Goal: Task Accomplishment & Management: Manage account settings

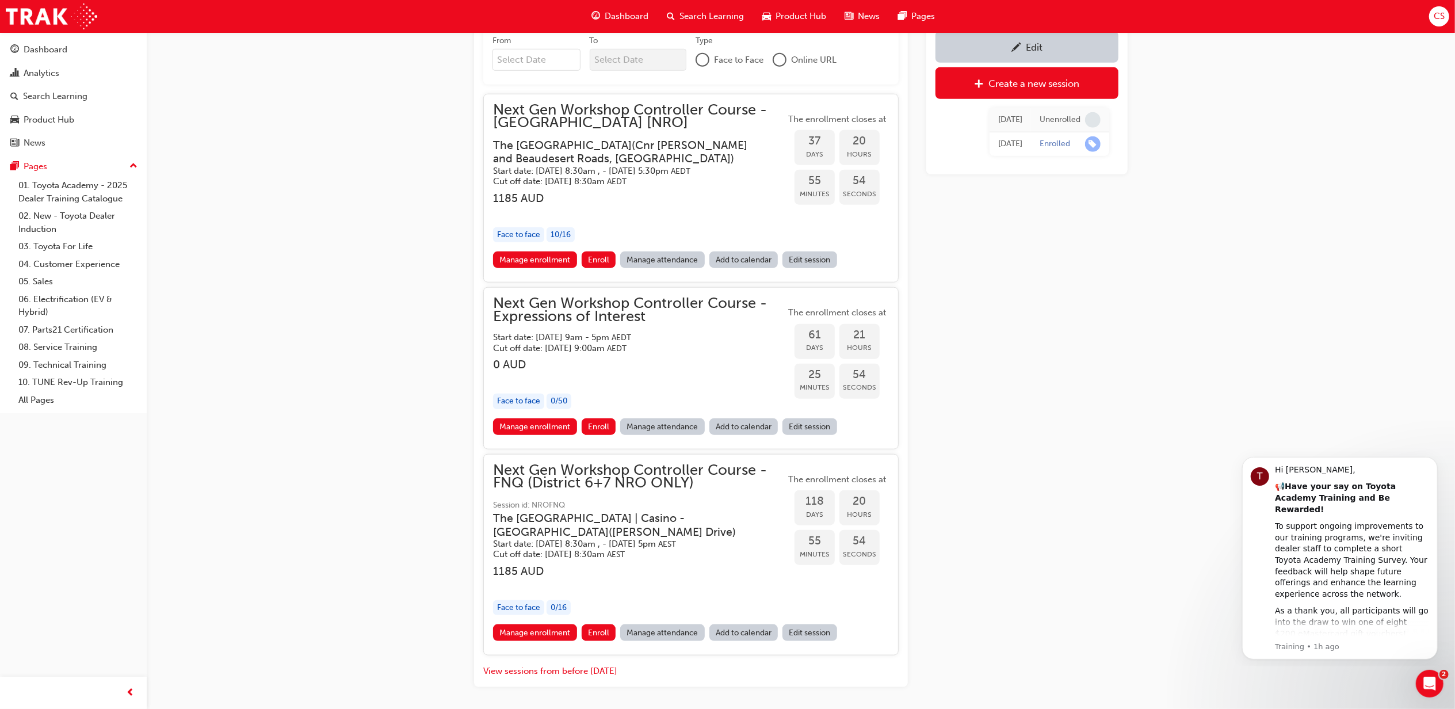
scroll to position [1003, 0]
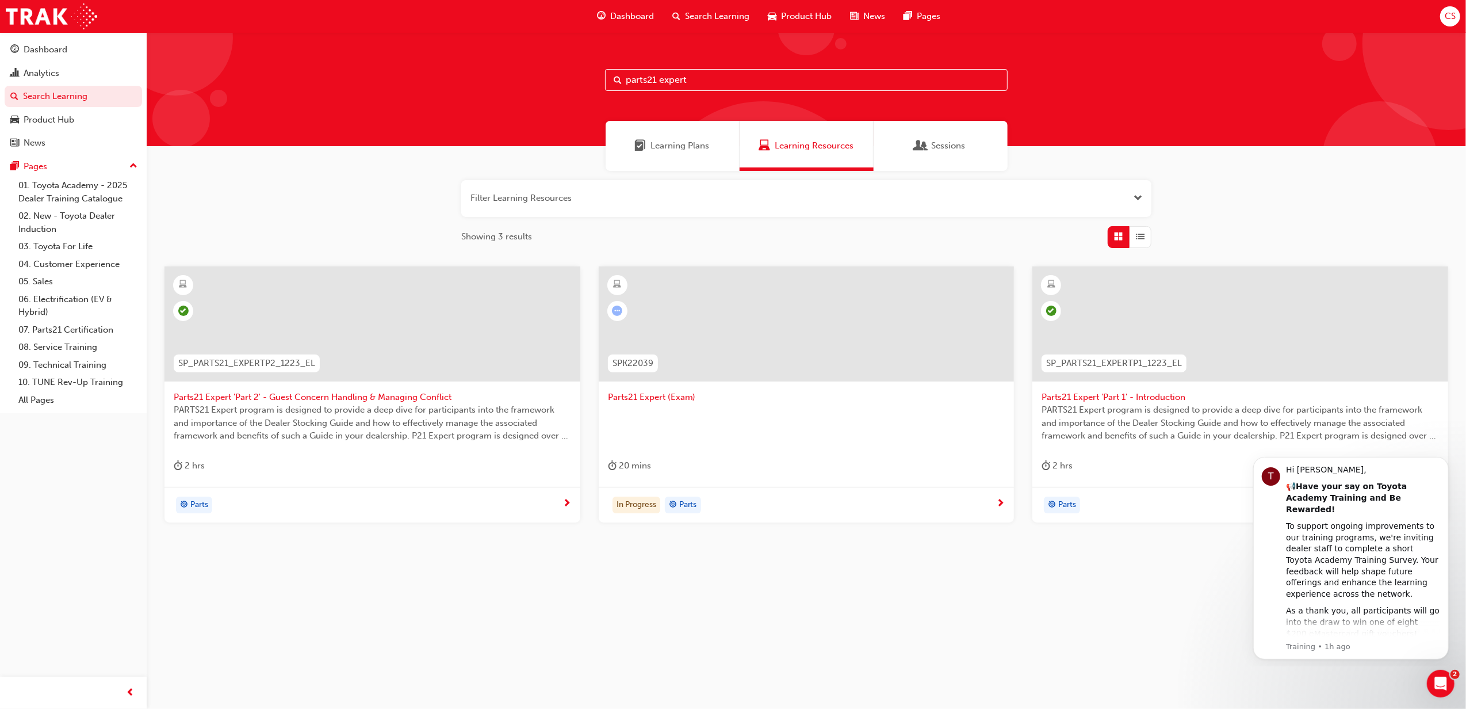
click at [704, 18] on span "Search Learning" at bounding box center [717, 16] width 64 height 13
drag, startPoint x: 709, startPoint y: 78, endPoint x: 540, endPoint y: 76, distance: 169.7
click at [540, 76] on div "parts21 expert" at bounding box center [807, 89] width 1320 height 114
type input "P2P-ILT"
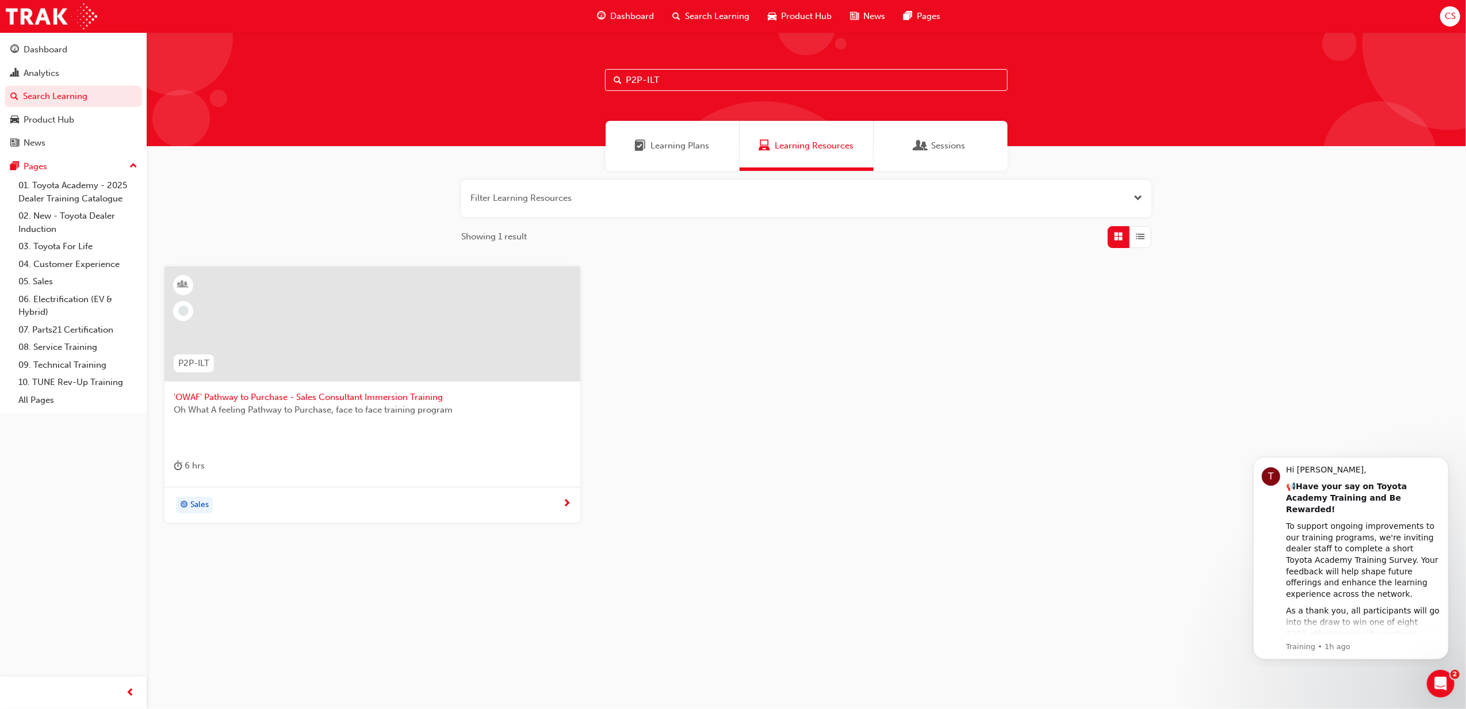
click at [423, 396] on span "'OWAF' Pathway to Purchase - Sales Consultant Immersion Training" at bounding box center [373, 397] width 398 height 13
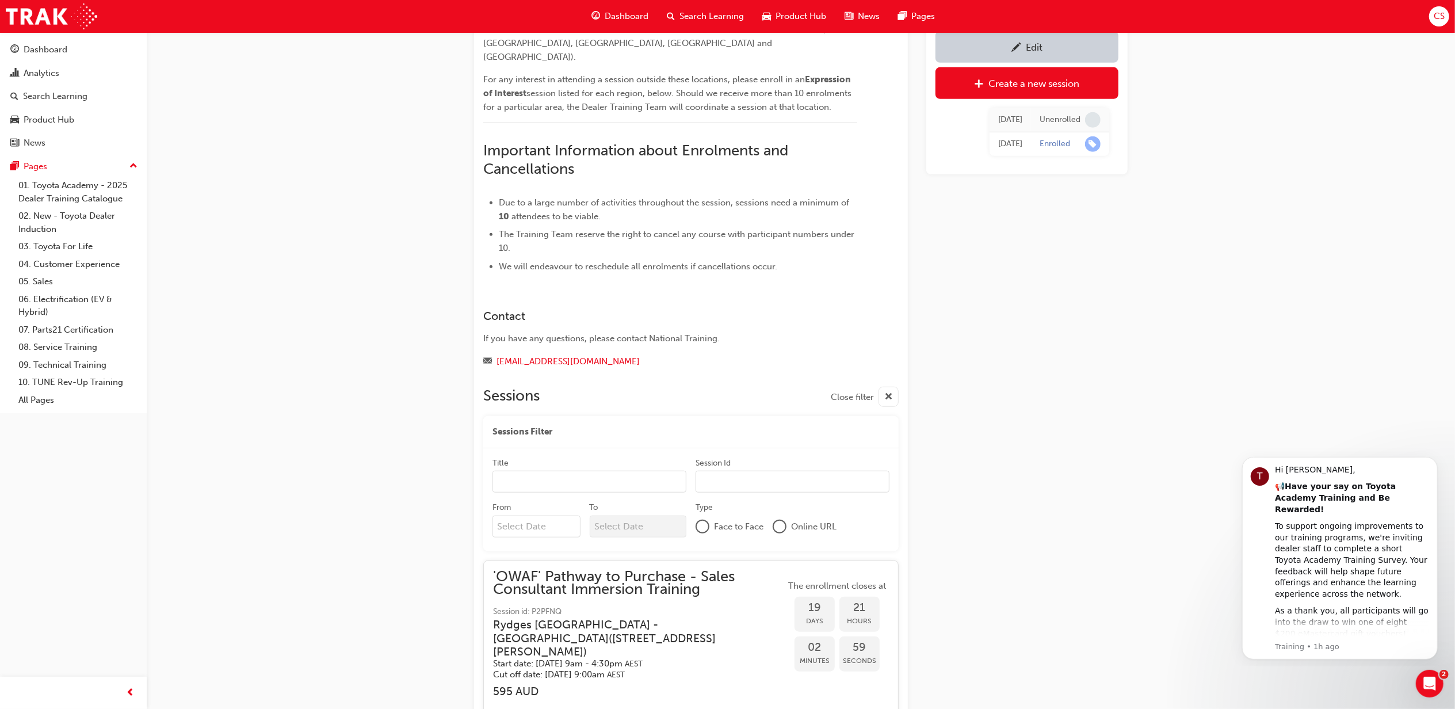
scroll to position [989, 0]
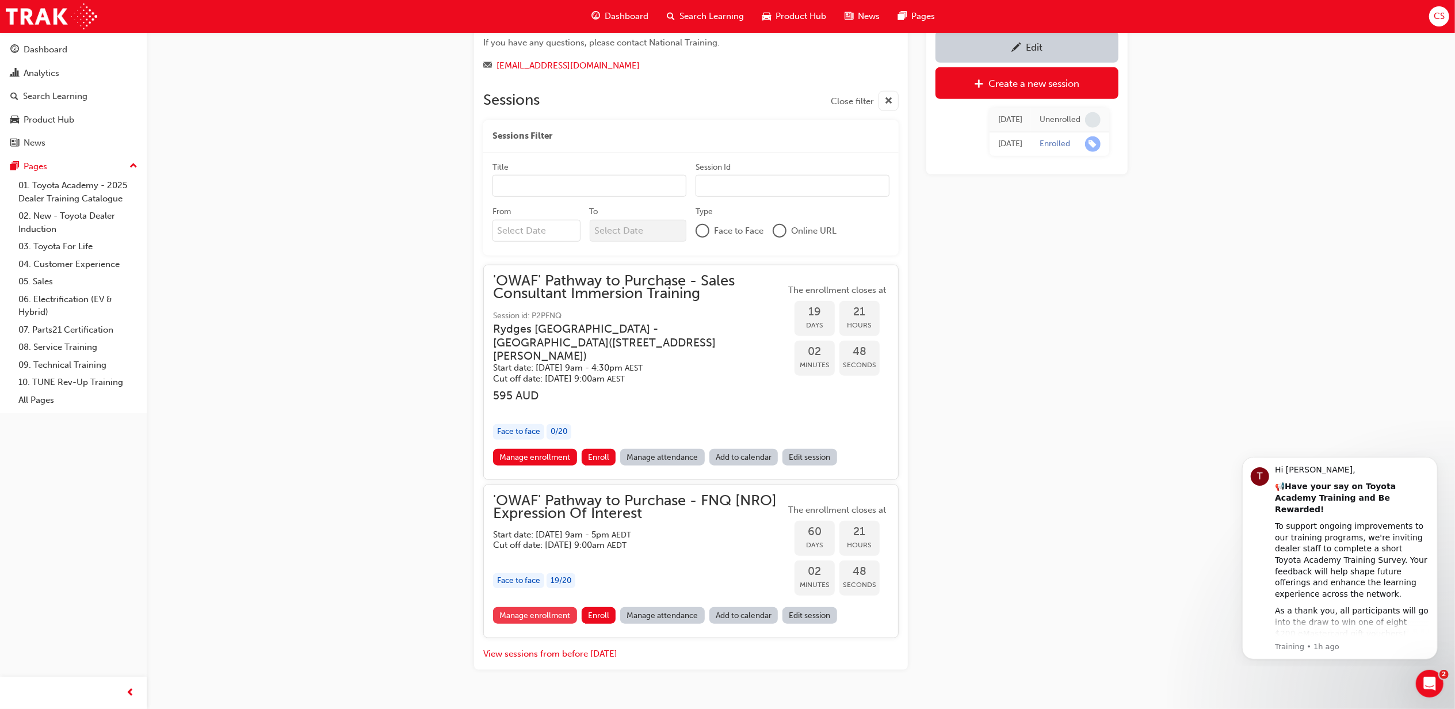
click at [563, 607] on link "Manage enrollment" at bounding box center [535, 615] width 84 height 17
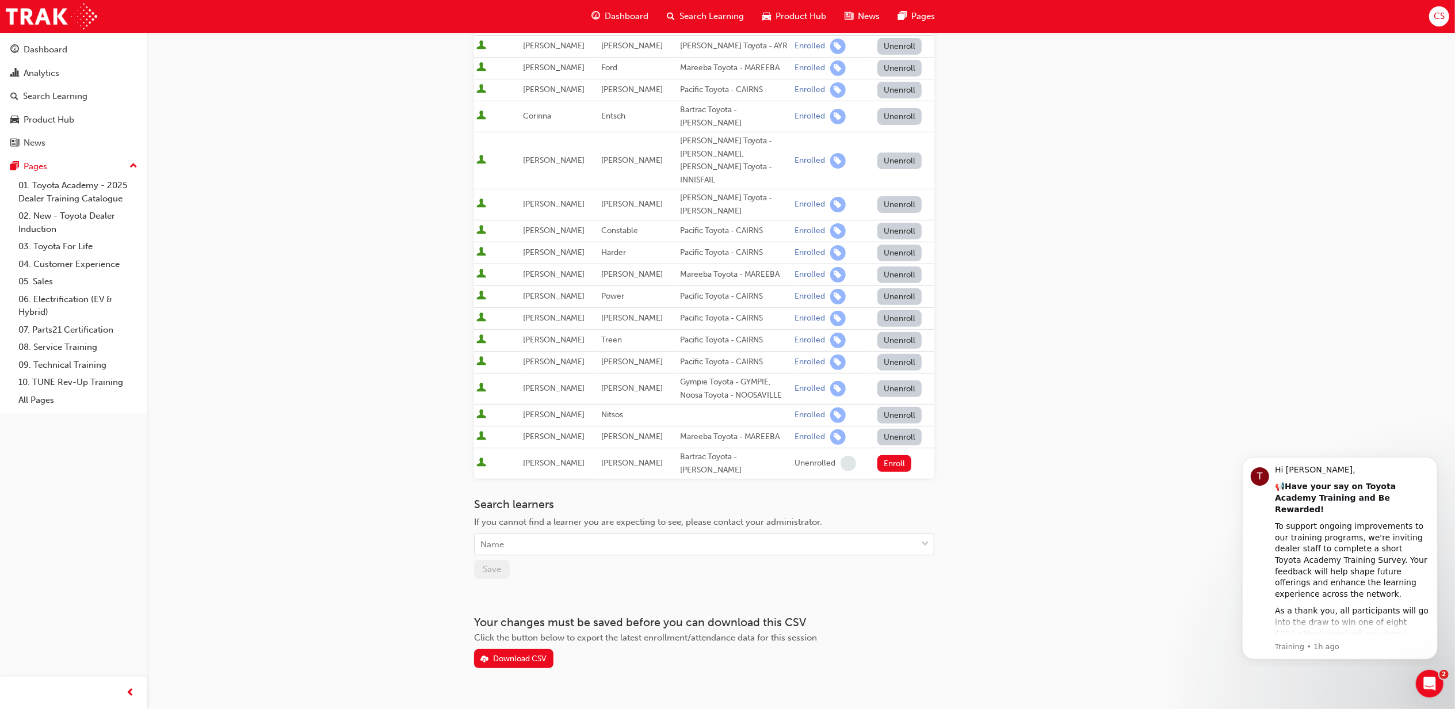
scroll to position [281, 0]
click at [518, 652] on div "Download CSV" at bounding box center [519, 657] width 53 height 10
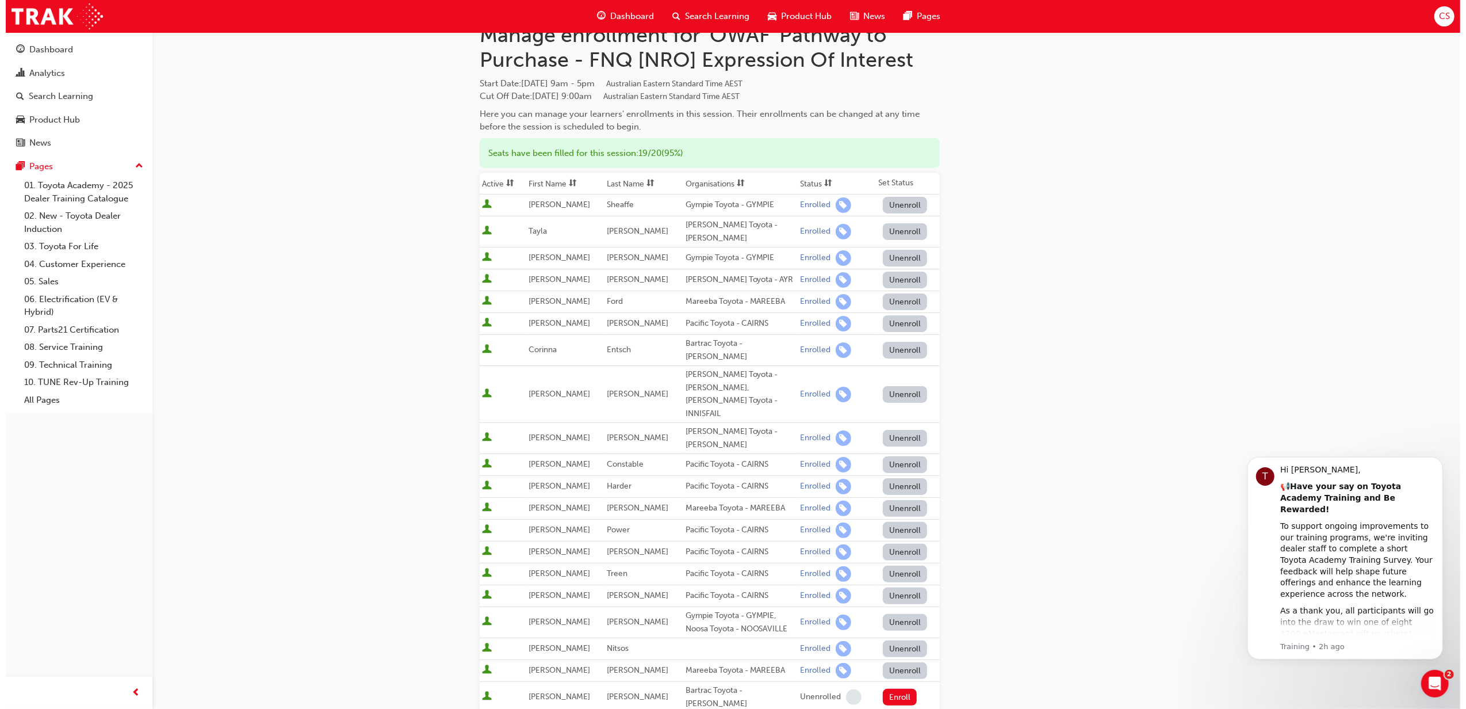
scroll to position [0, 0]
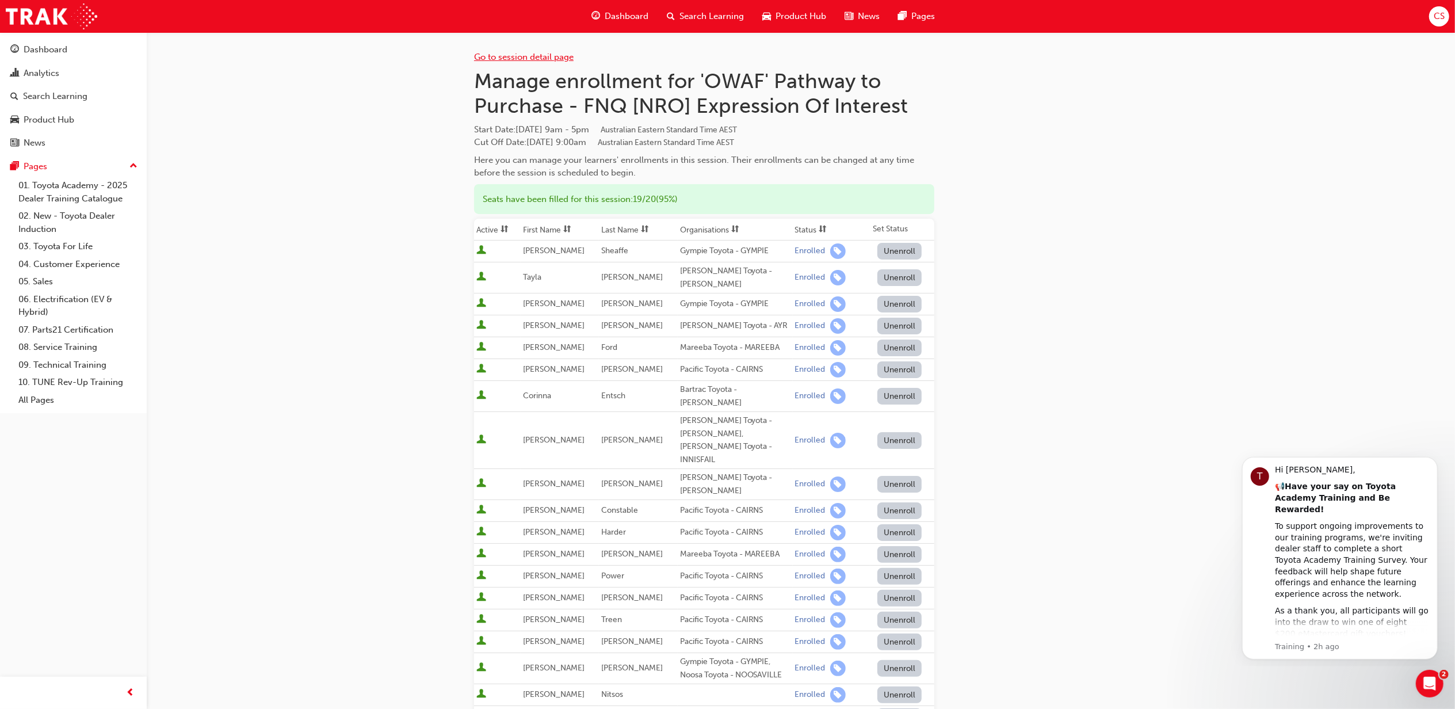
click at [551, 60] on div "Go to session detail page" at bounding box center [704, 48] width 460 height 32
drag, startPoint x: 551, startPoint y: 60, endPoint x: 560, endPoint y: 56, distance: 10.0
click at [560, 56] on link "Go to session detail page" at bounding box center [524, 57] width 100 height 10
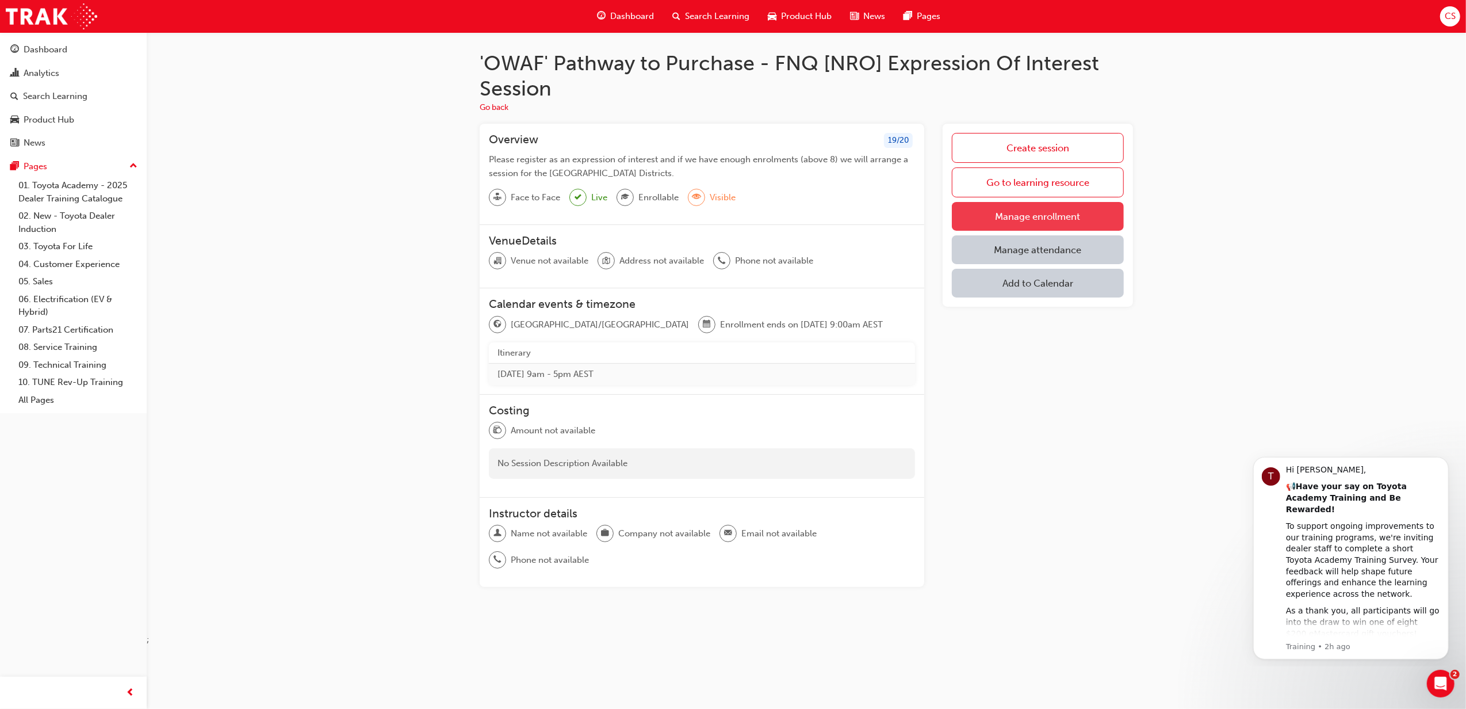
click at [1059, 224] on link "Manage enrollment" at bounding box center [1038, 216] width 172 height 29
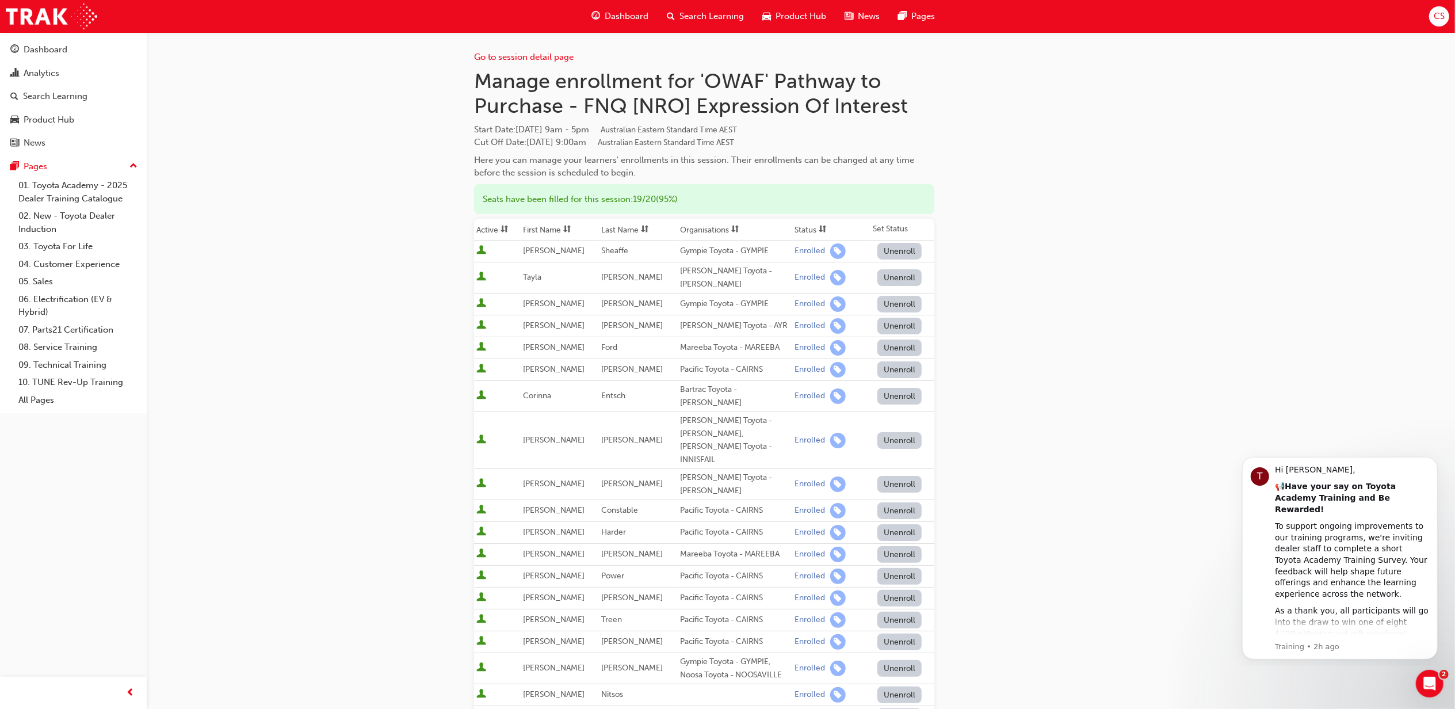
click at [734, 15] on span "Search Learning" at bounding box center [711, 16] width 64 height 13
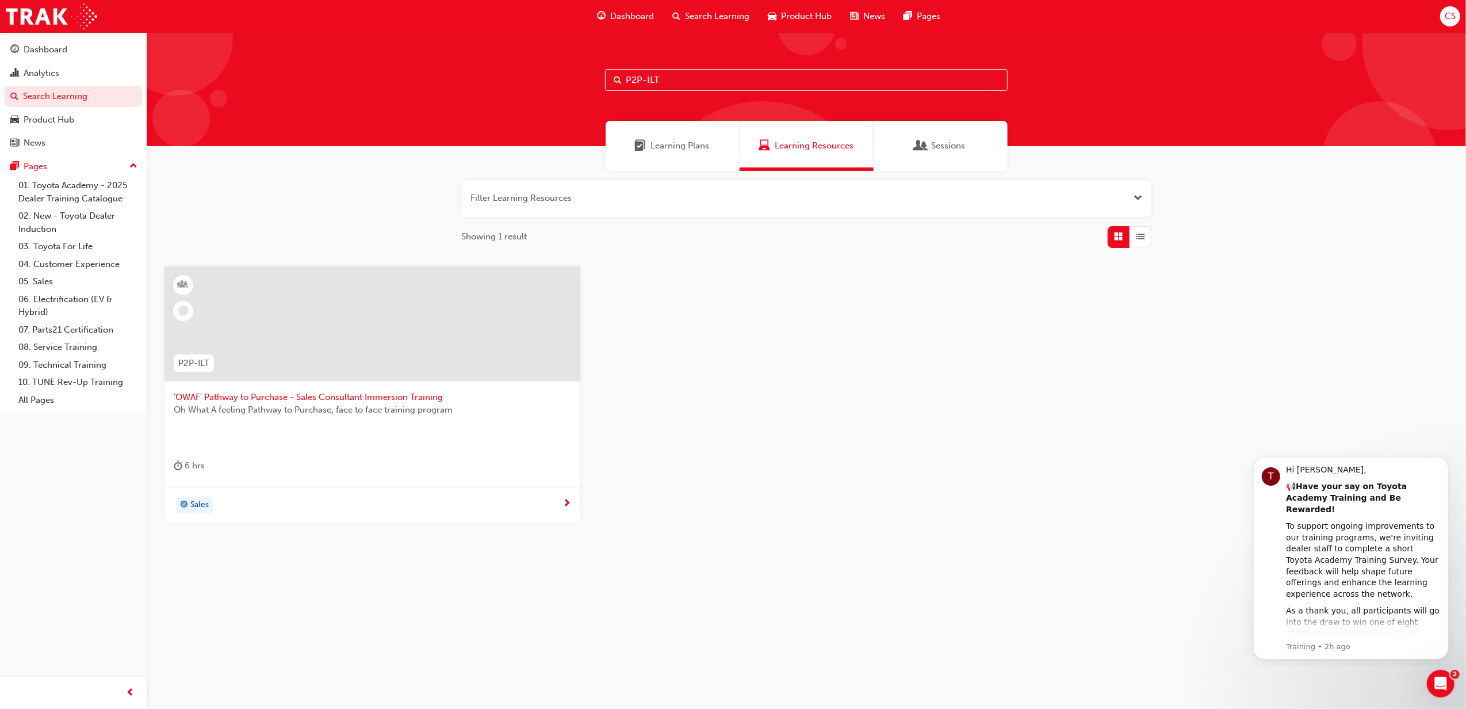
click at [373, 391] on span "'OWAF' Pathway to Purchase - Sales Consultant Immersion Training" at bounding box center [373, 397] width 398 height 13
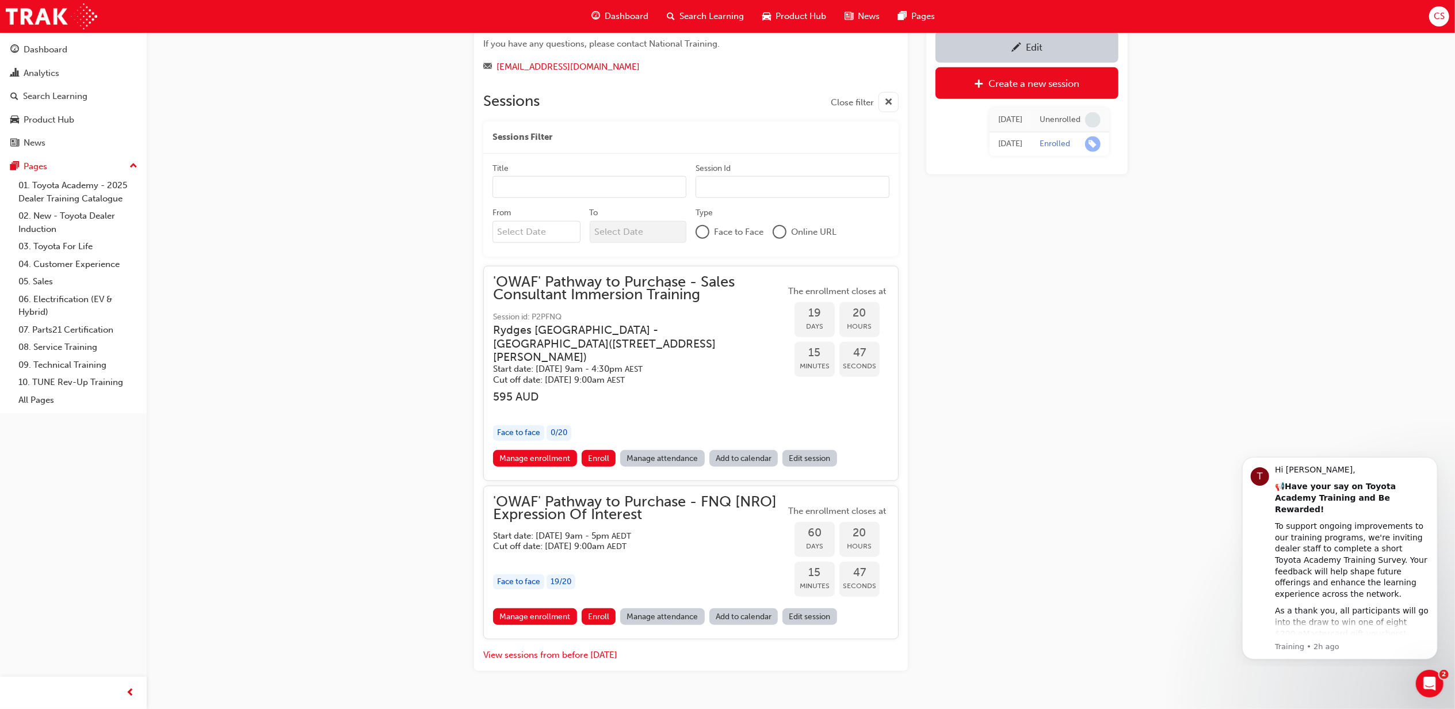
scroll to position [989, 0]
click at [712, 21] on span "Search Learning" at bounding box center [711, 16] width 64 height 13
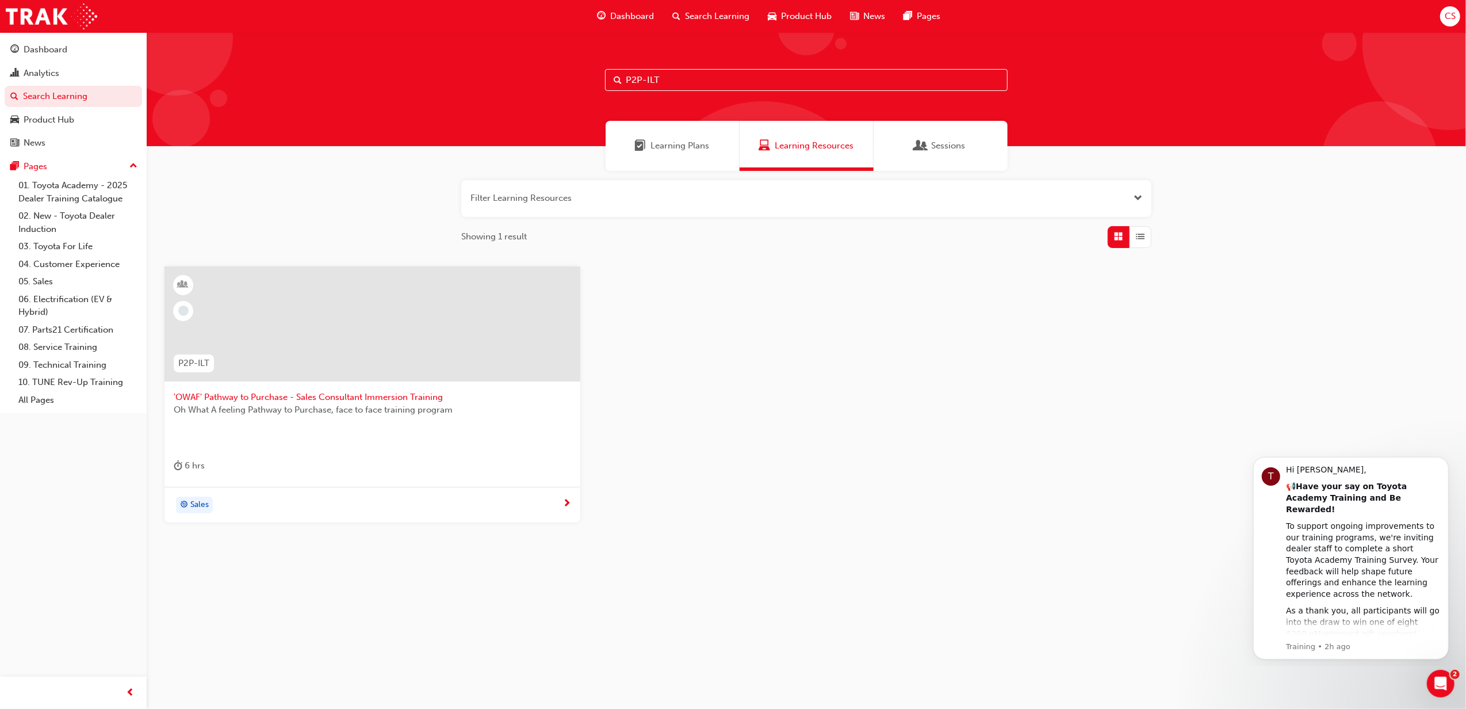
drag, startPoint x: 670, startPoint y: 85, endPoint x: 571, endPoint y: 90, distance: 99.6
click at [571, 90] on div "P2P-ILT" at bounding box center [807, 89] width 1320 height 114
type input "wsc"
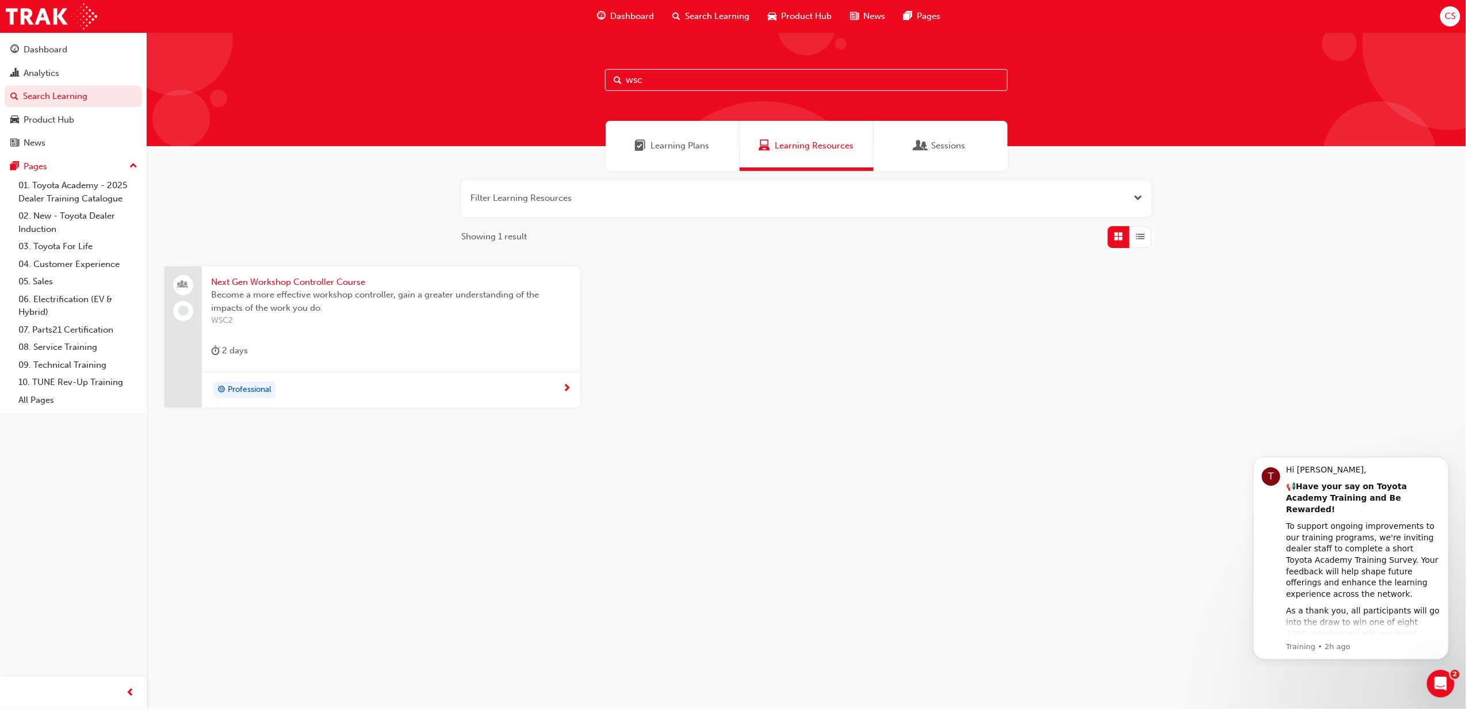
click at [318, 351] on div "2 days" at bounding box center [391, 352] width 360 height 19
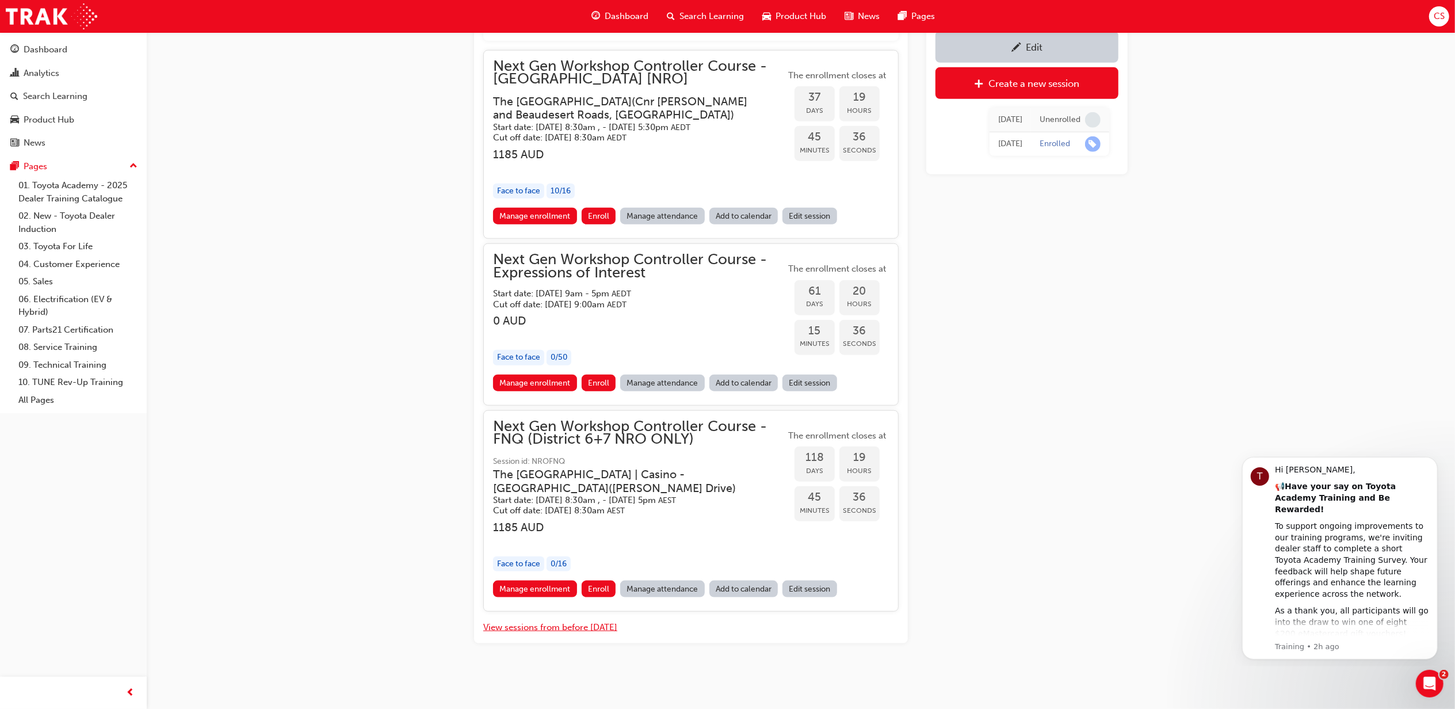
scroll to position [1083, 0]
click at [585, 630] on button "View sessions from before [DATE]" at bounding box center [550, 627] width 134 height 13
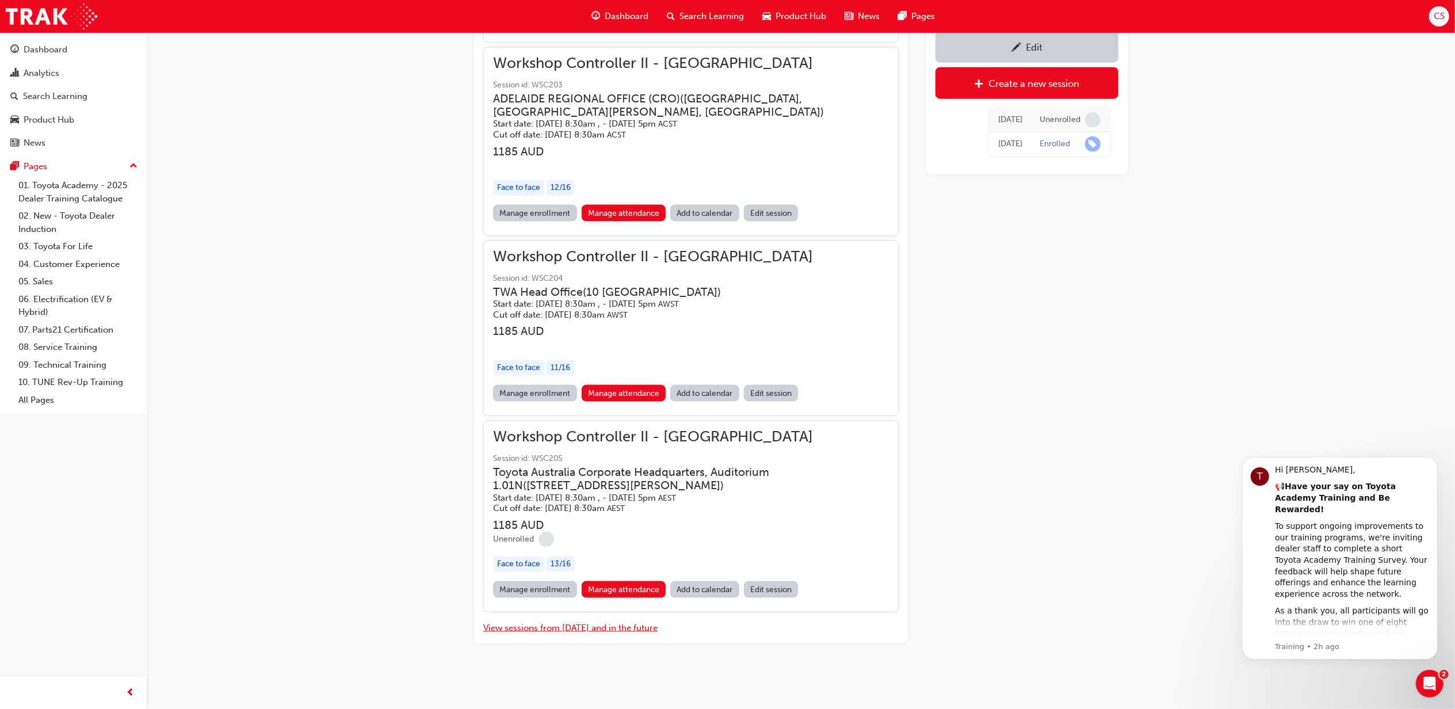
scroll to position [1448, 0]
click at [723, 555] on div "Workshop Controller II - MELBOURNE Session id: WSC205 Toyota Australia Corporat…" at bounding box center [691, 505] width 396 height 151
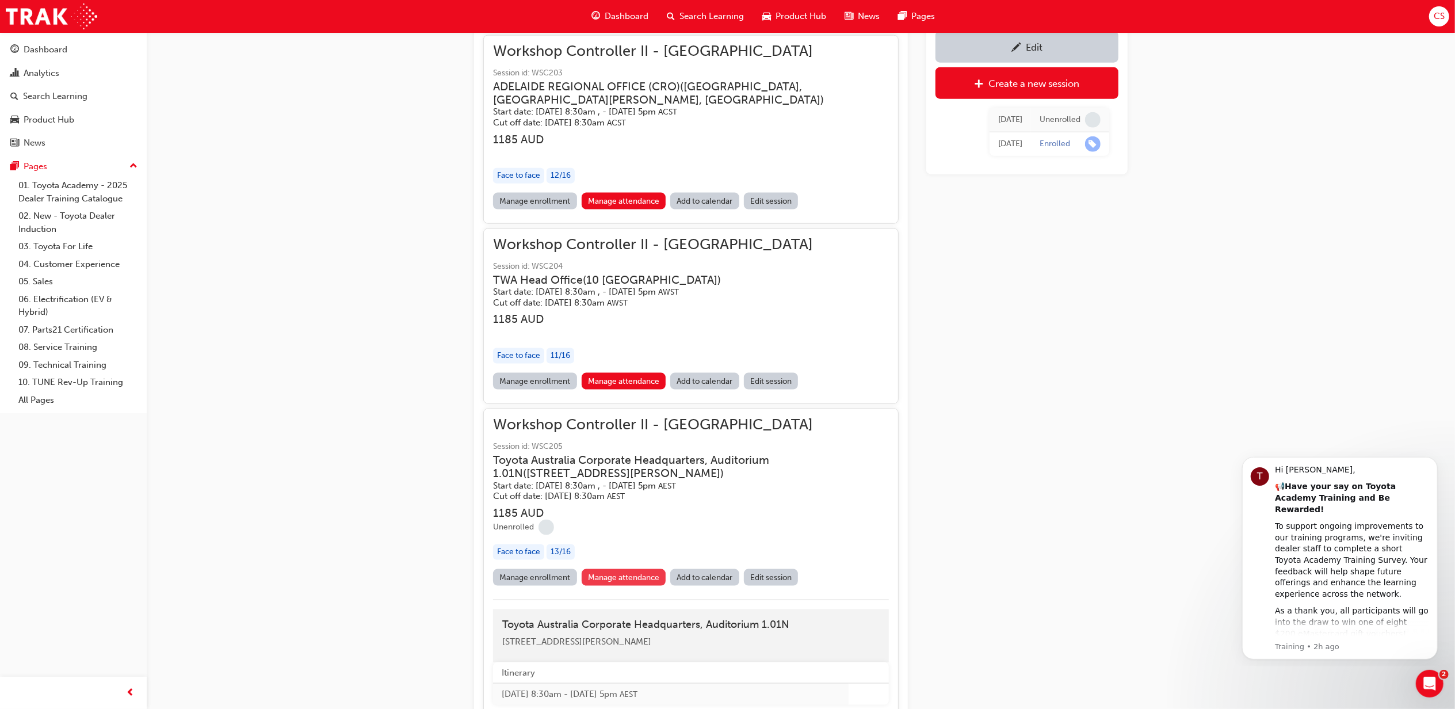
click at [638, 586] on link "Manage attendance" at bounding box center [624, 577] width 85 height 17
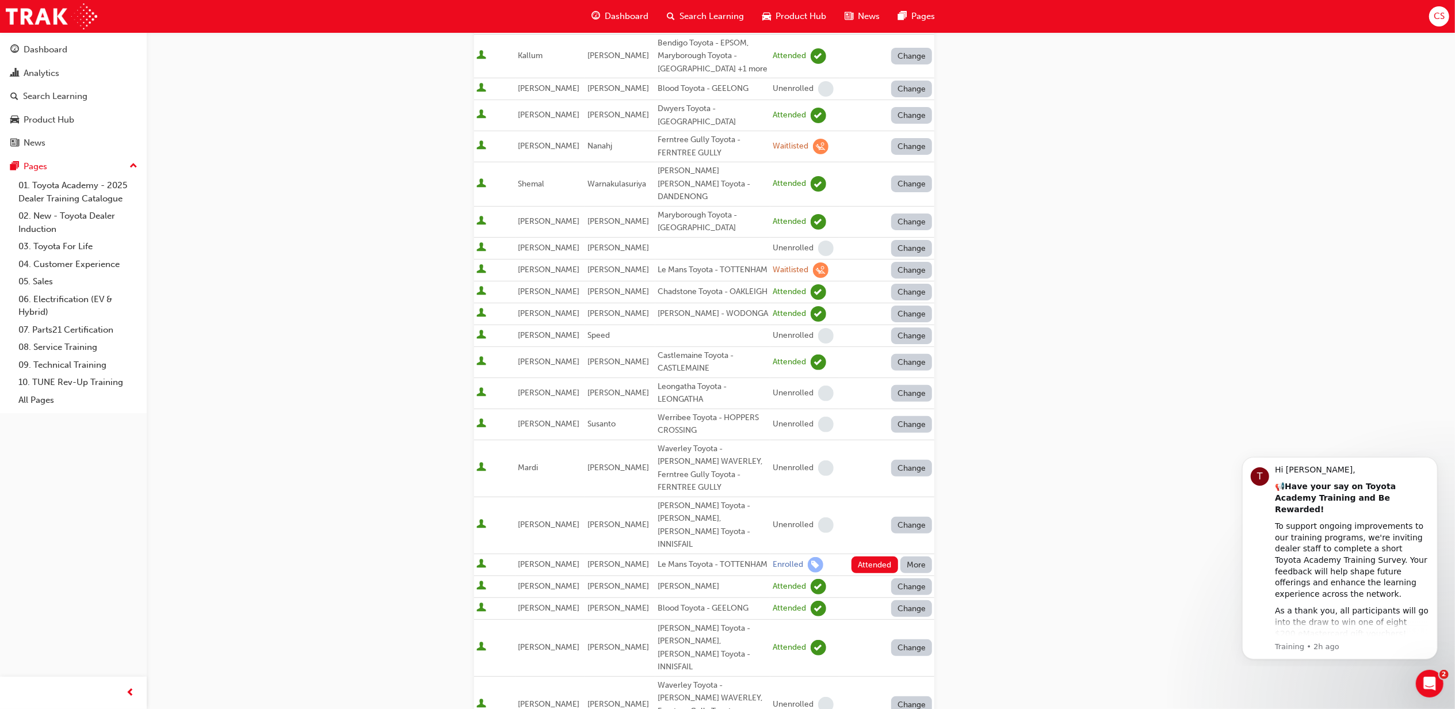
scroll to position [230, 0]
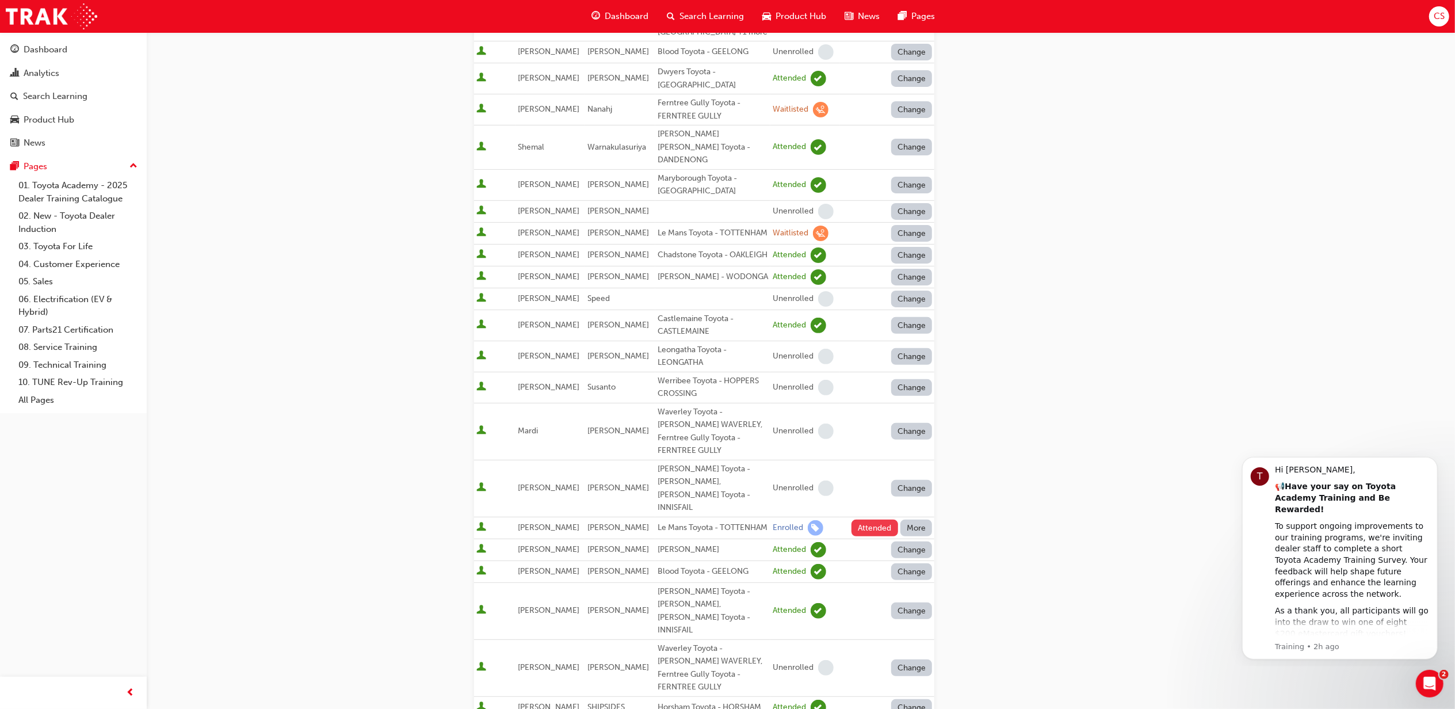
click at [891, 519] on button "Attended" at bounding box center [874, 527] width 47 height 17
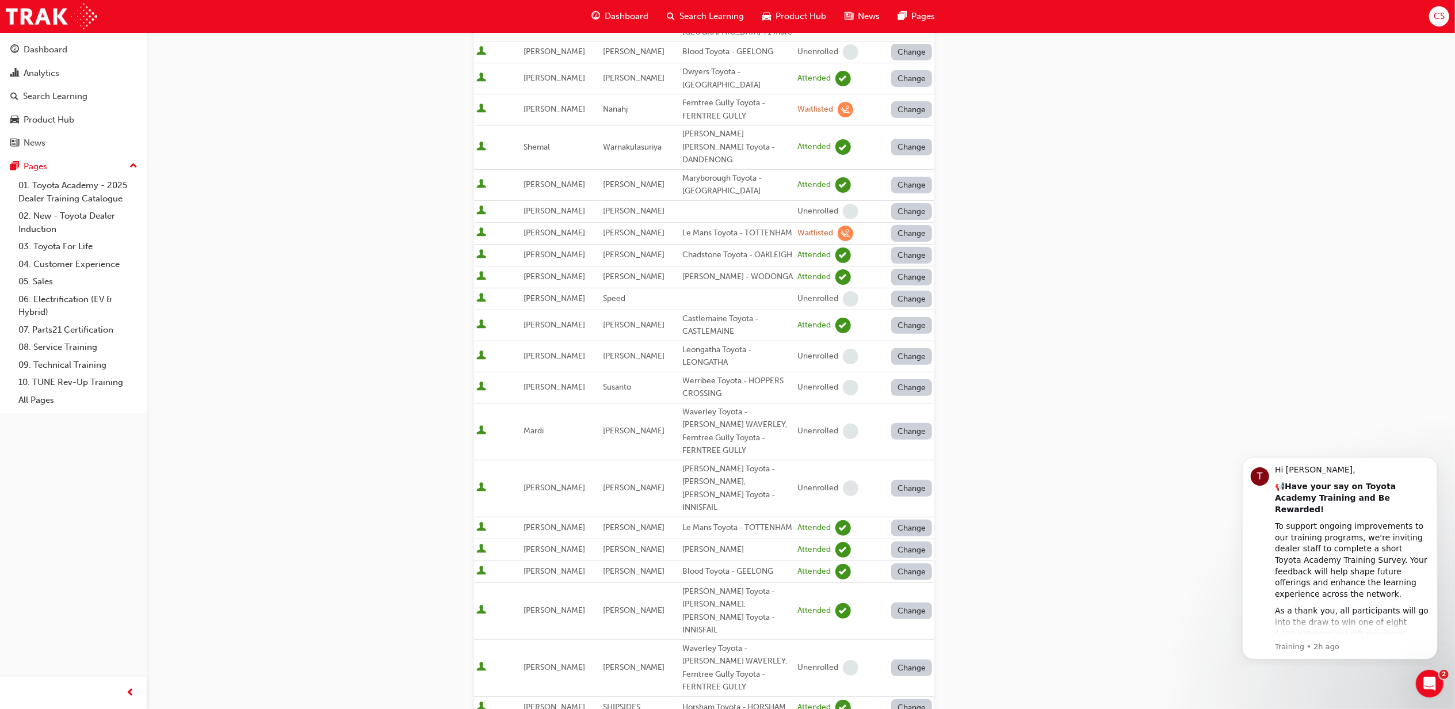
click at [905, 519] on button "Change" at bounding box center [911, 527] width 41 height 17
click at [902, 534] on div "Absent" at bounding box center [894, 534] width 27 height 13
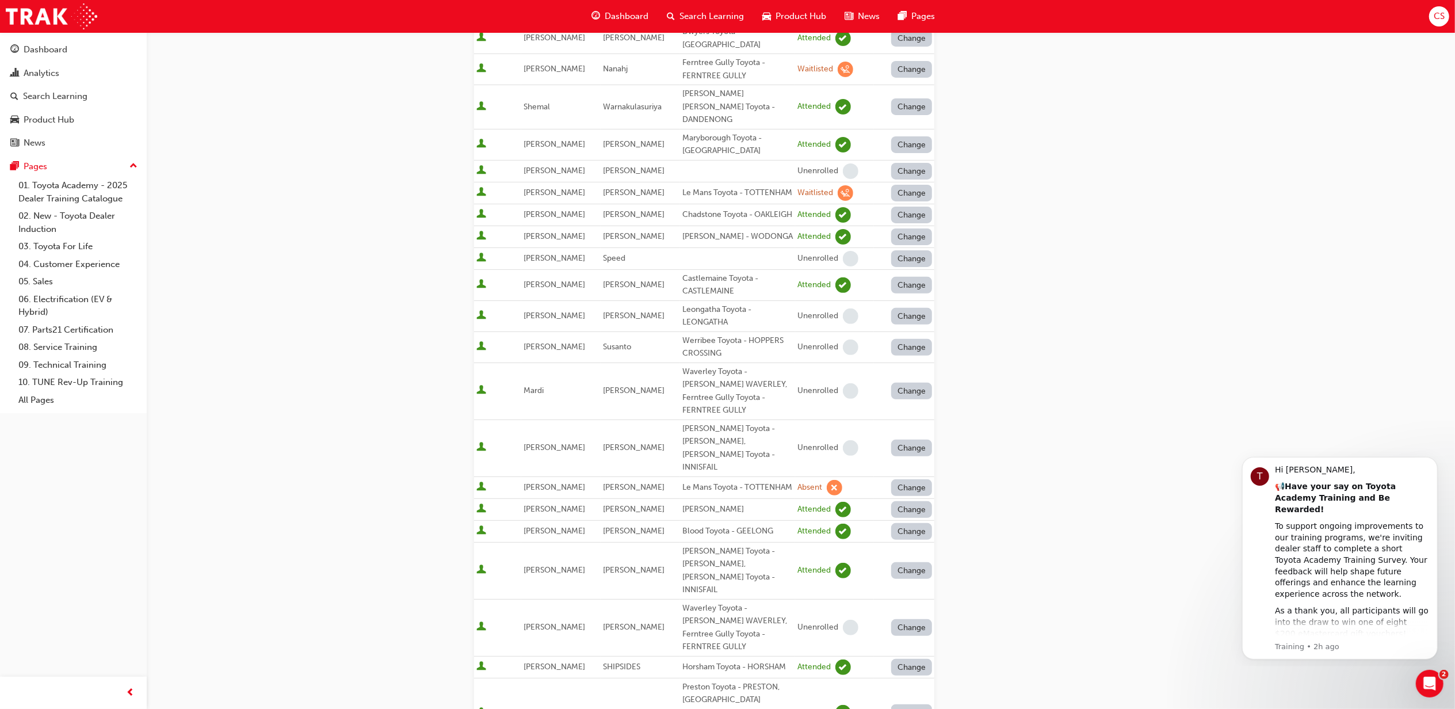
scroll to position [460, 0]
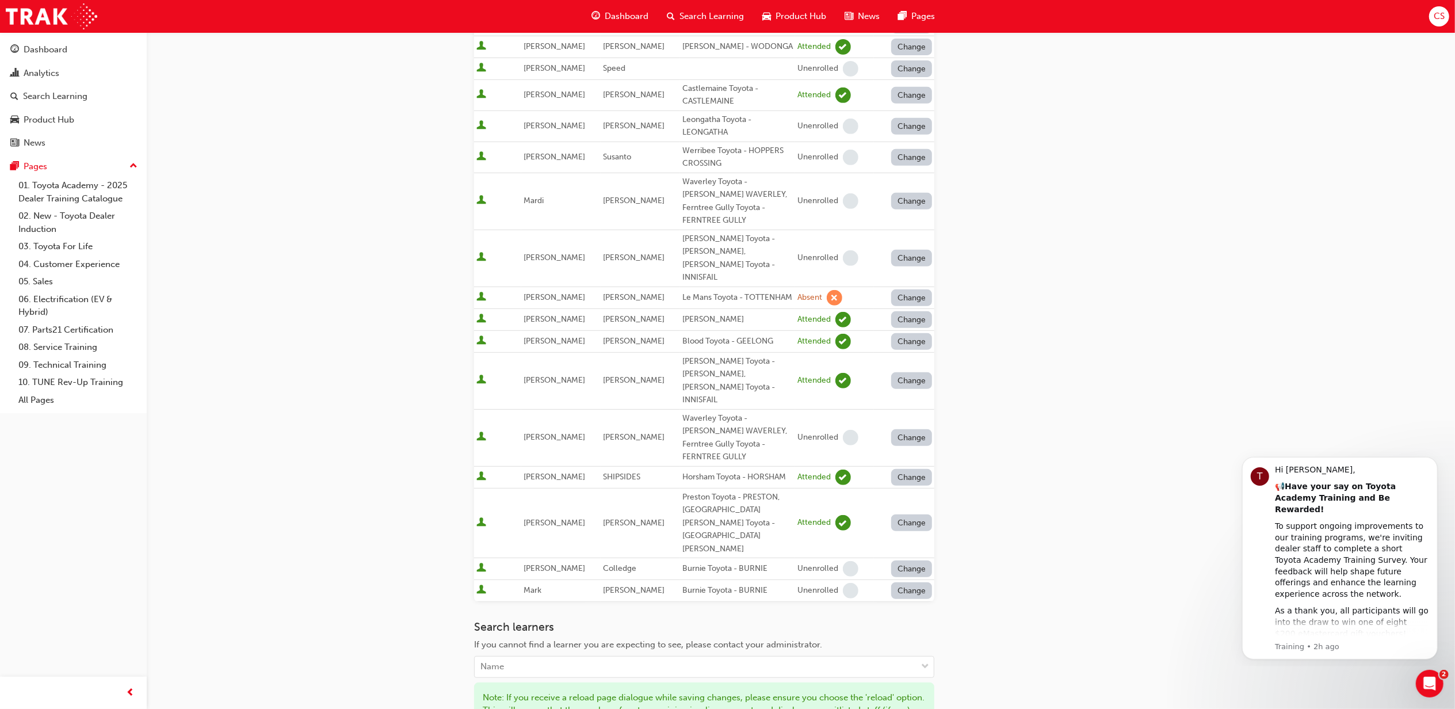
click at [493, 698] on div "Go to session detail page Manage attendance for Workshop Controller II - MELBOU…" at bounding box center [704, 205] width 460 height 1266
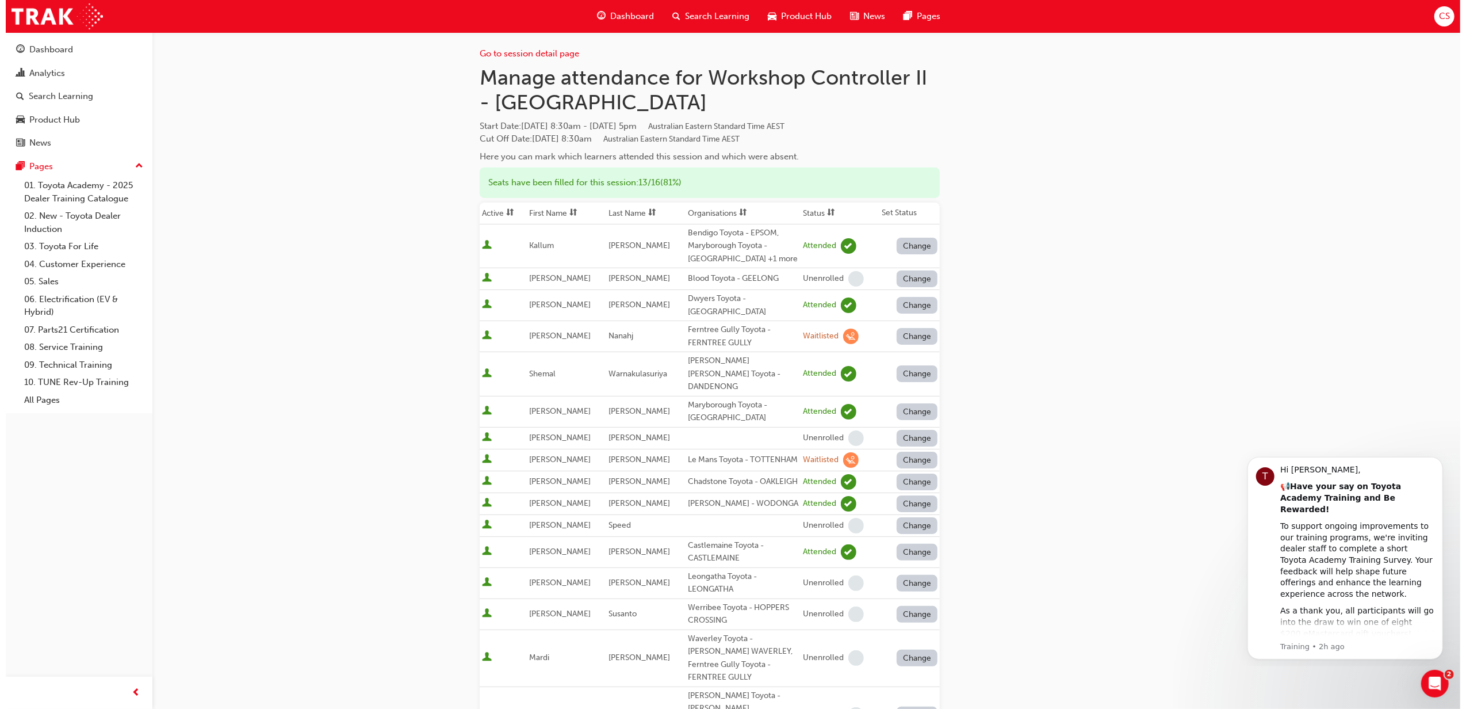
scroll to position [0, 0]
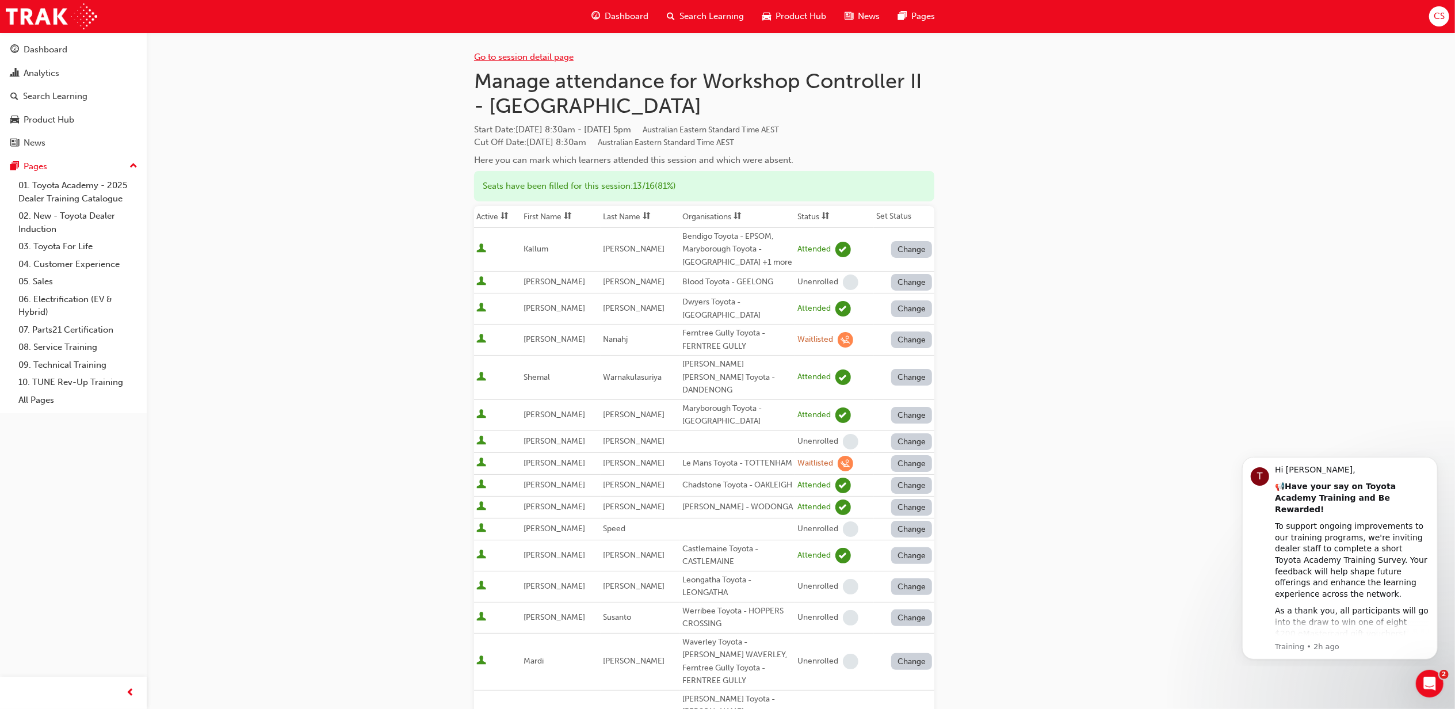
click at [545, 60] on link "Go to session detail page" at bounding box center [524, 57] width 100 height 10
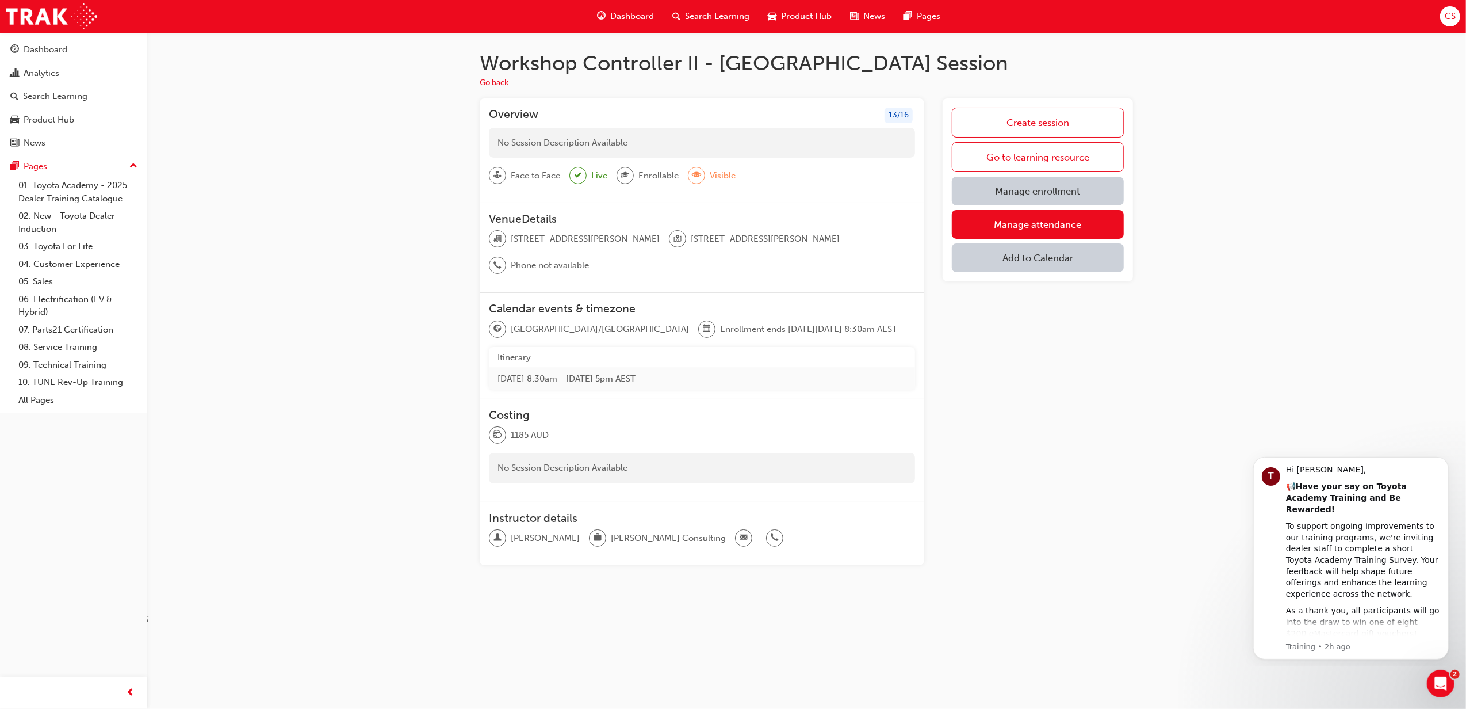
click at [721, 28] on div "Dashboard Search Learning Product Hub News Pages" at bounding box center [768, 16] width 371 height 33
click at [723, 24] on div "Search Learning" at bounding box center [710, 17] width 95 height 24
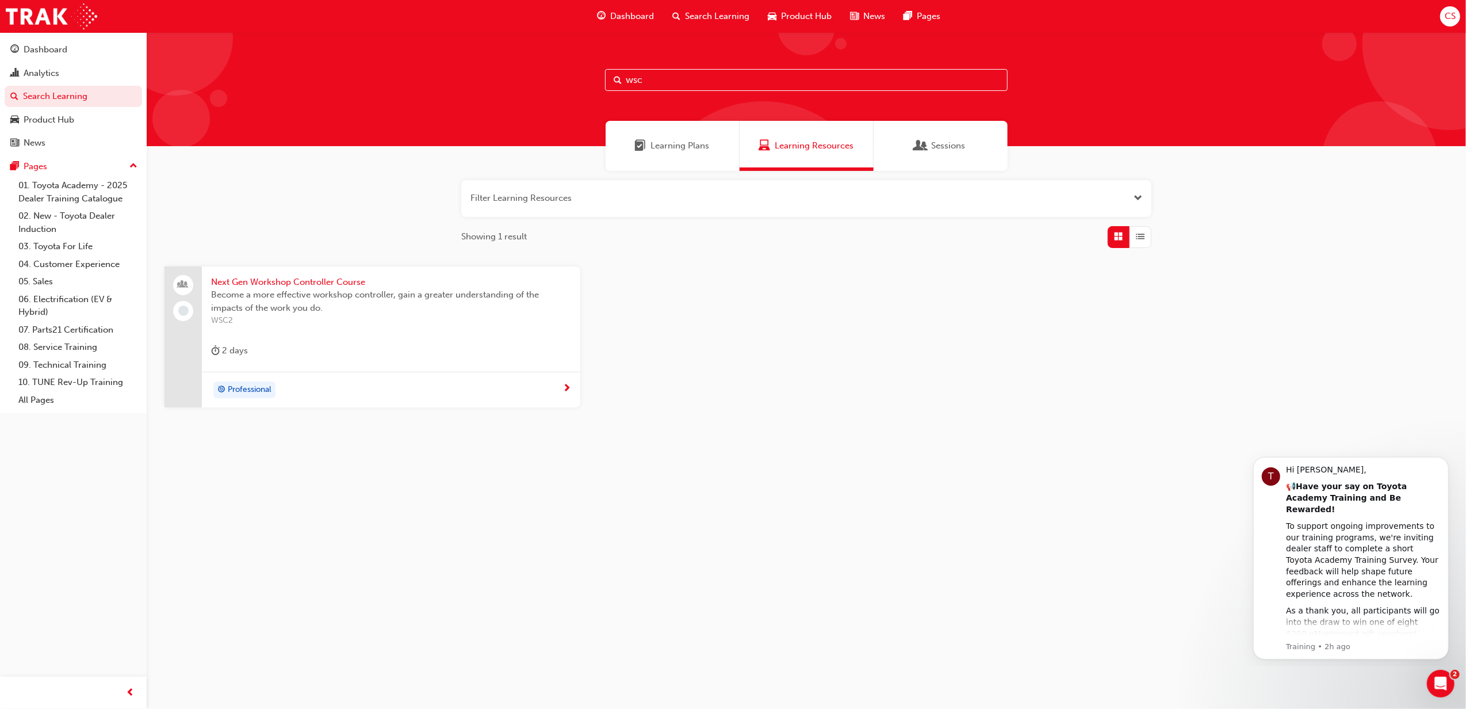
drag, startPoint x: 673, startPoint y: 81, endPoint x: 561, endPoint y: 83, distance: 111.6
click at [561, 83] on div "wsc" at bounding box center [807, 89] width 1320 height 114
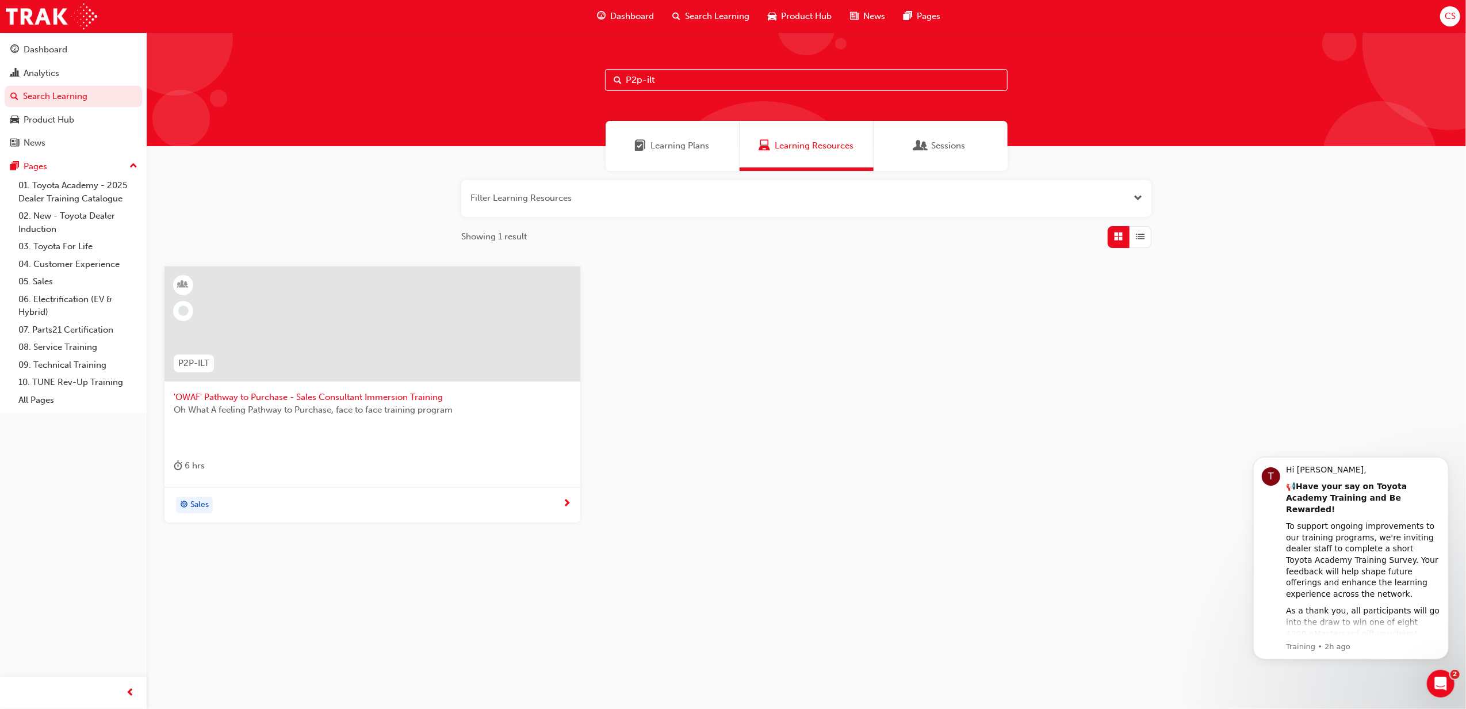
type input "P2p-ilt"
click at [433, 396] on span "'OWAF' Pathway to Purchase - Sales Consultant Immersion Training" at bounding box center [373, 397] width 398 height 13
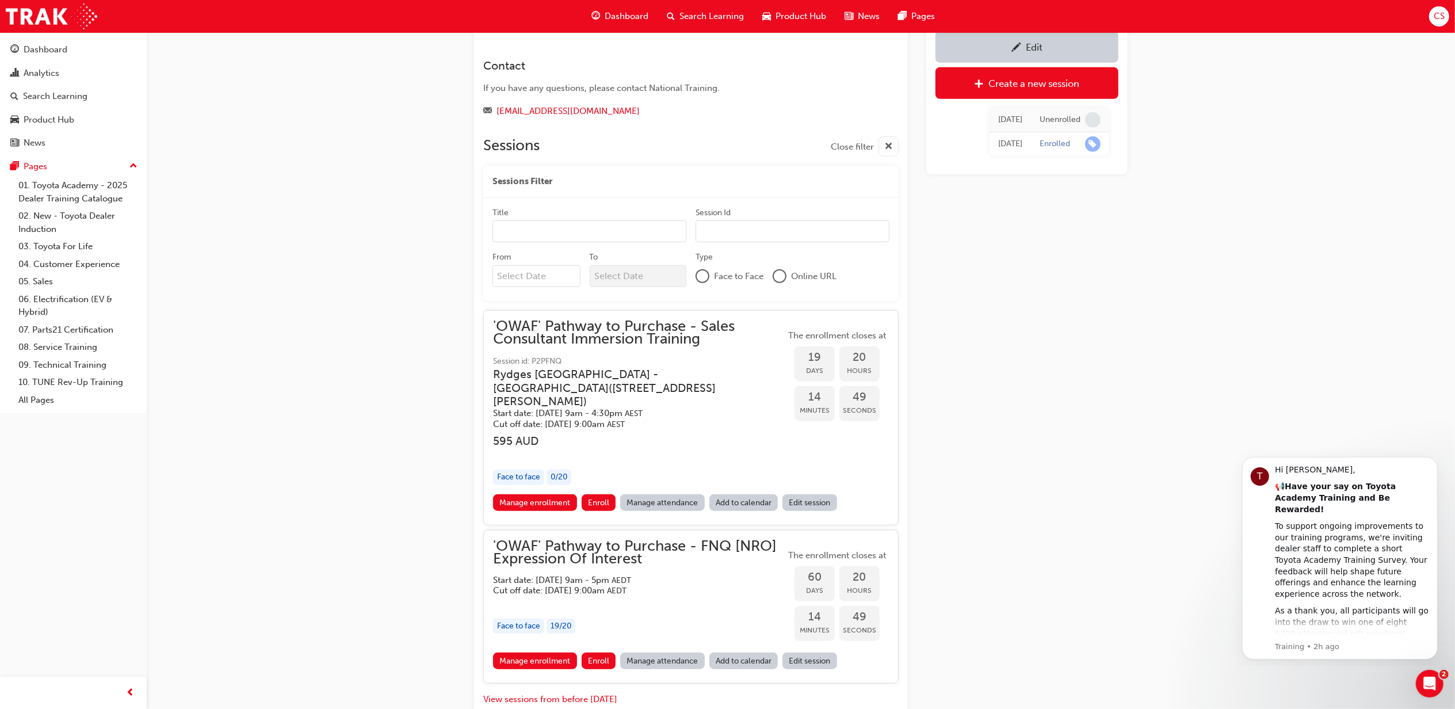
scroll to position [989, 0]
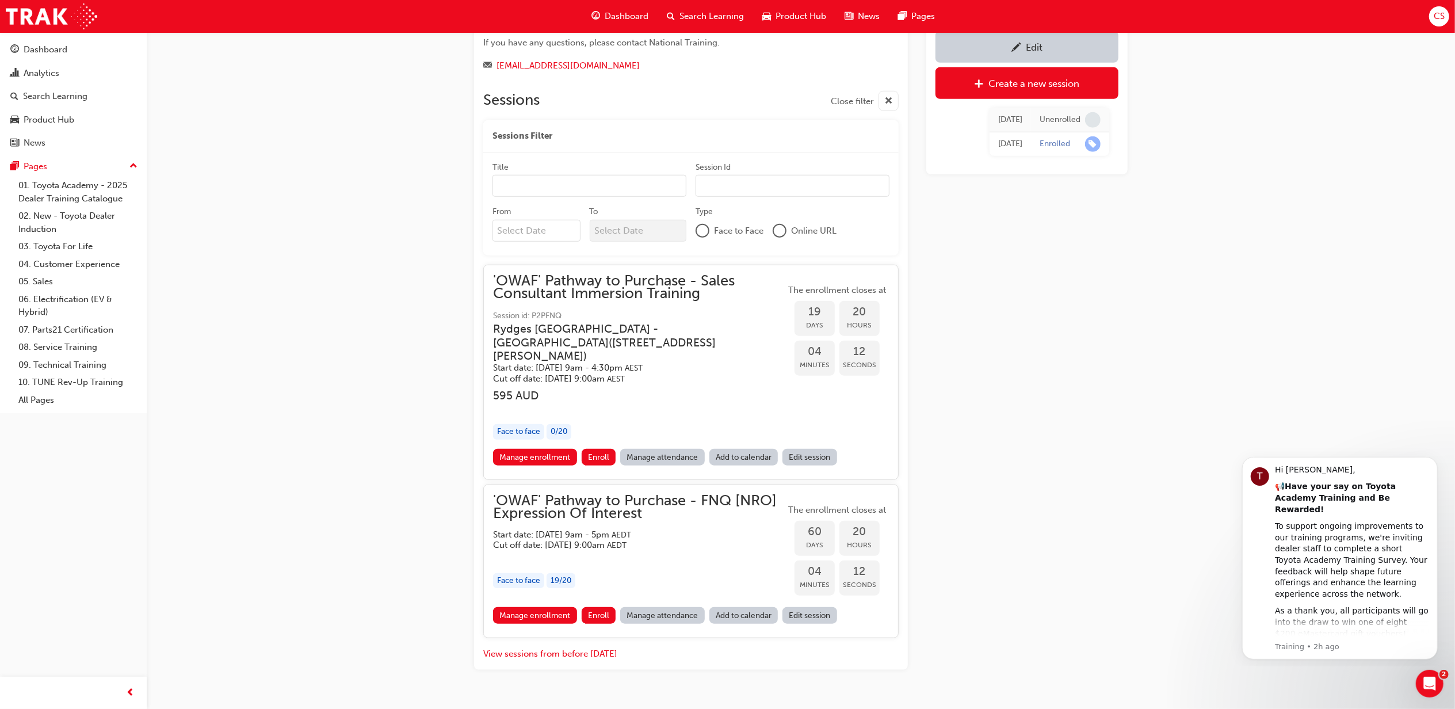
click at [631, 274] on span "'OWAF' Pathway to Purchase - Sales Consultant Immersion Training" at bounding box center [639, 287] width 292 height 26
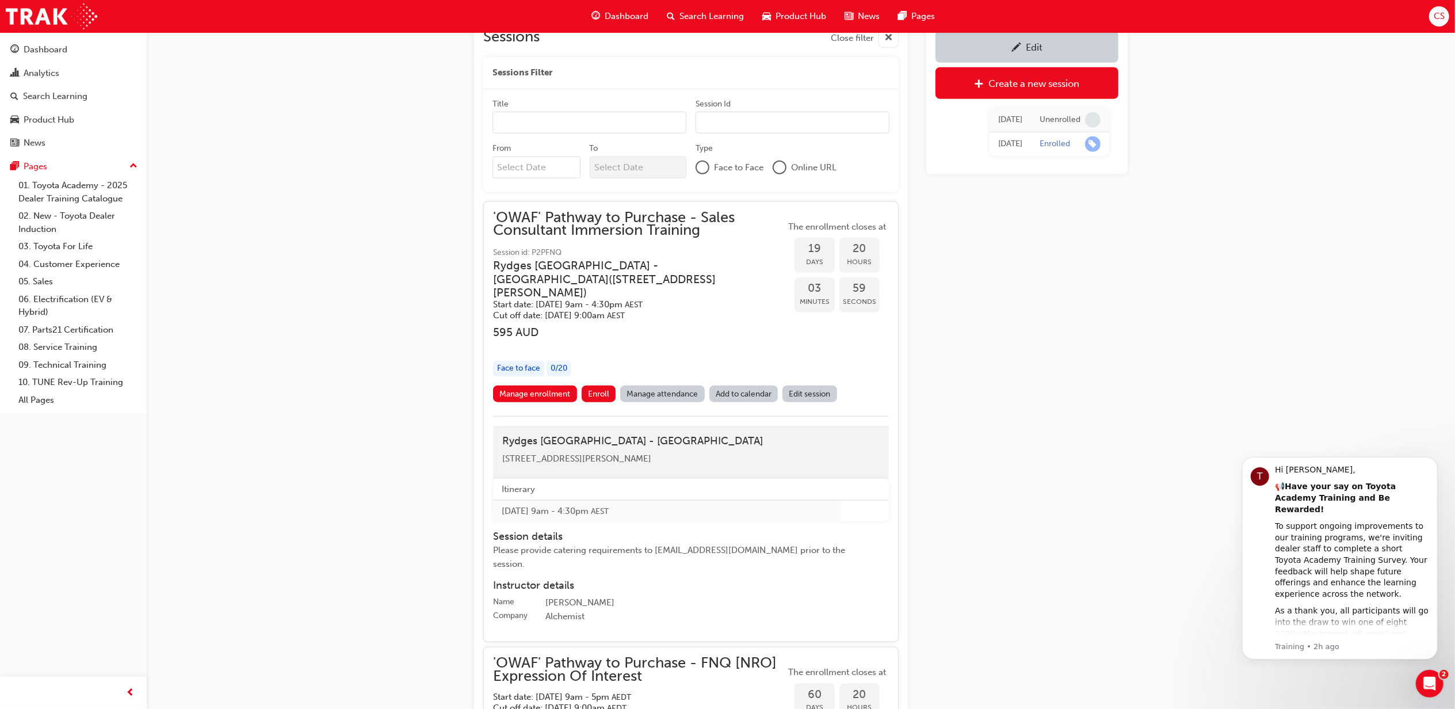
scroll to position [1201, 0]
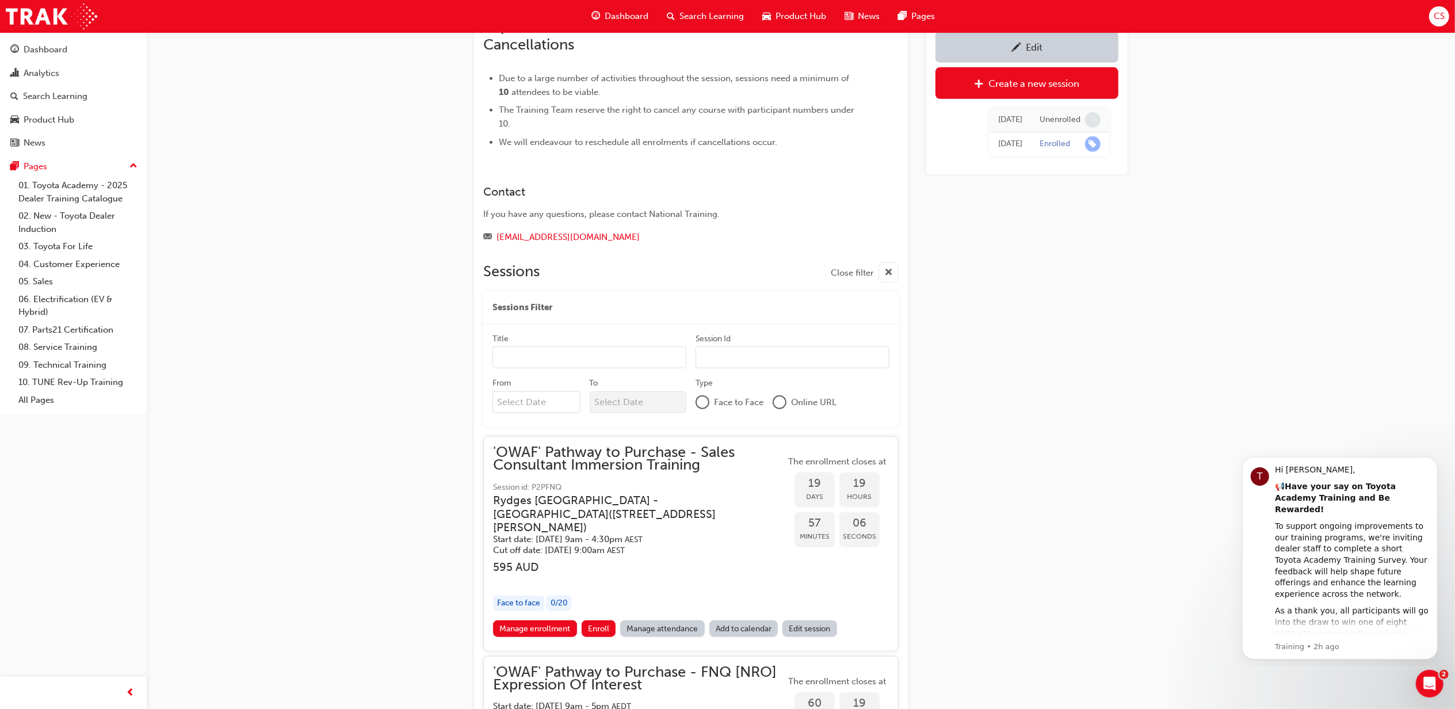
scroll to position [989, 0]
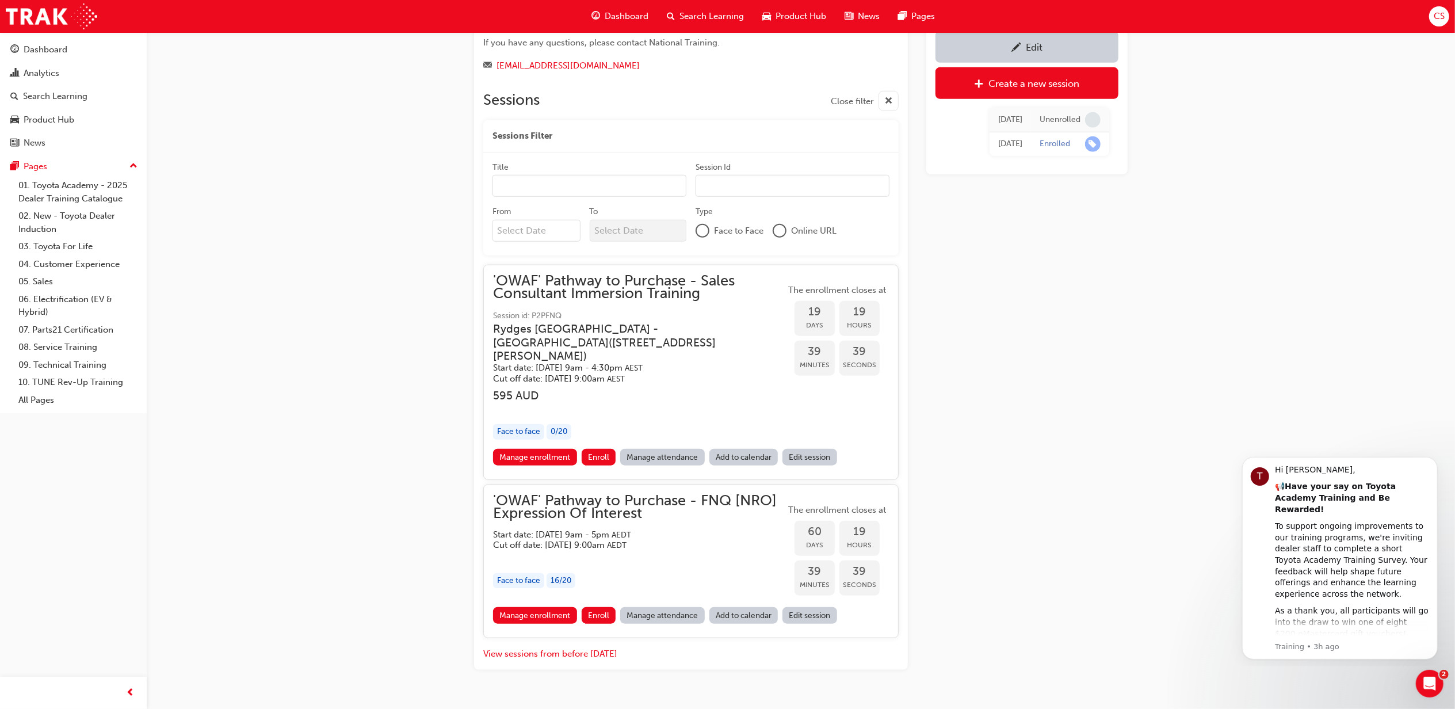
click at [813, 449] on link "Edit session" at bounding box center [809, 457] width 55 height 17
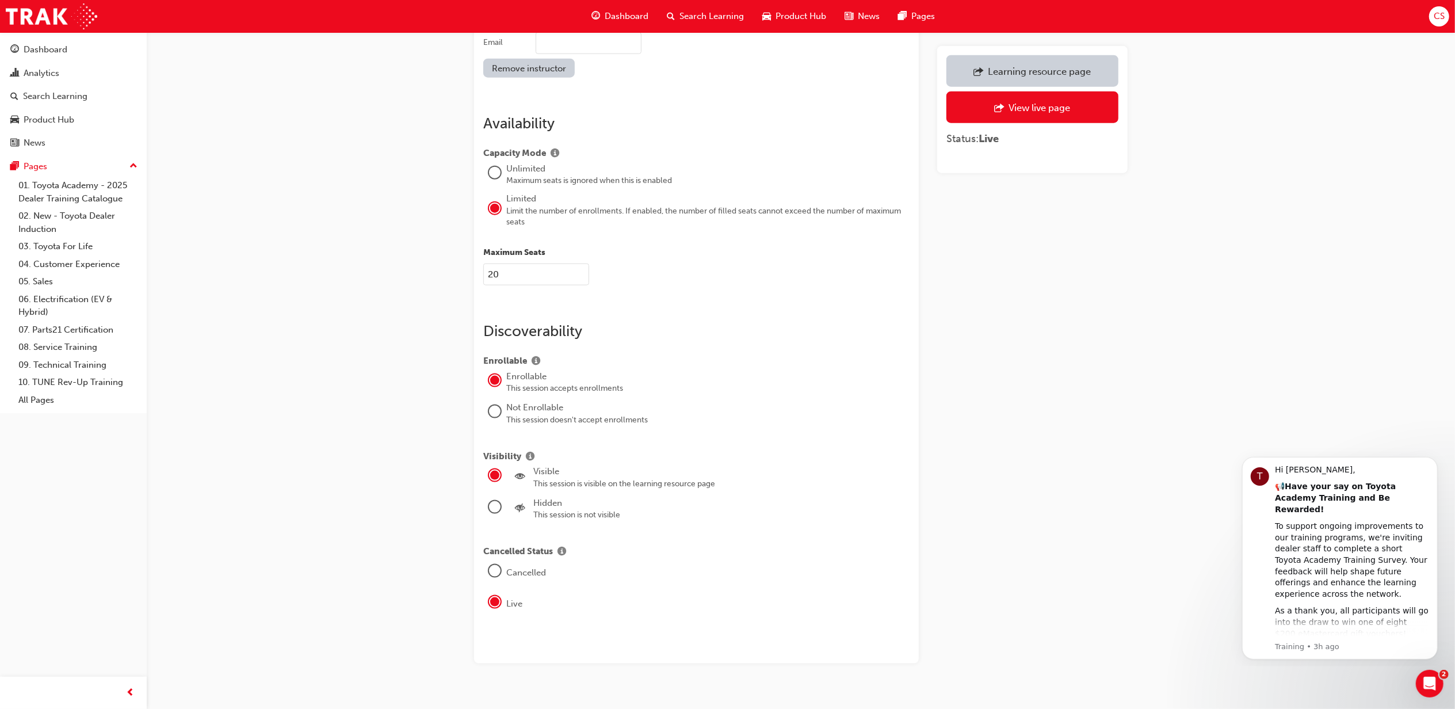
scroll to position [1366, 0]
click at [492, 496] on div at bounding box center [495, 502] width 12 height 12
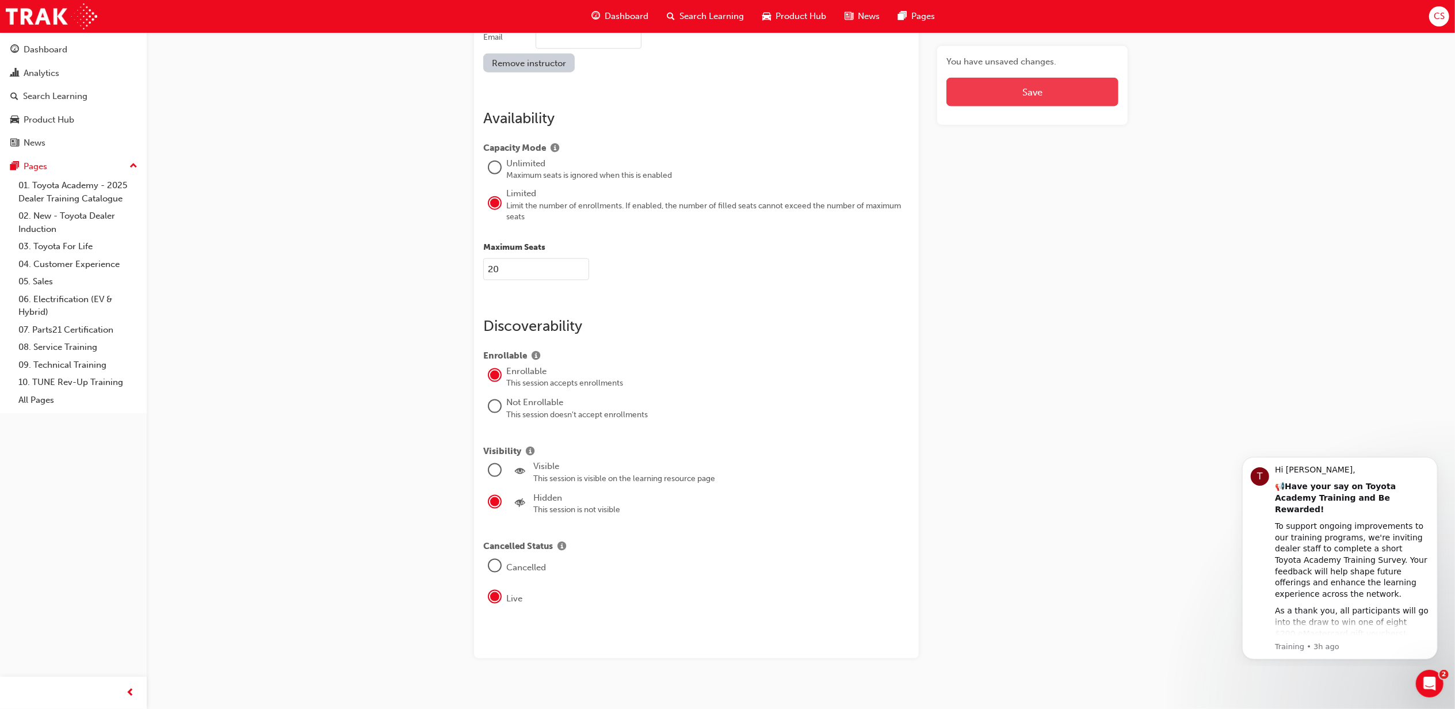
click at [1038, 92] on button "Save" at bounding box center [1032, 92] width 172 height 29
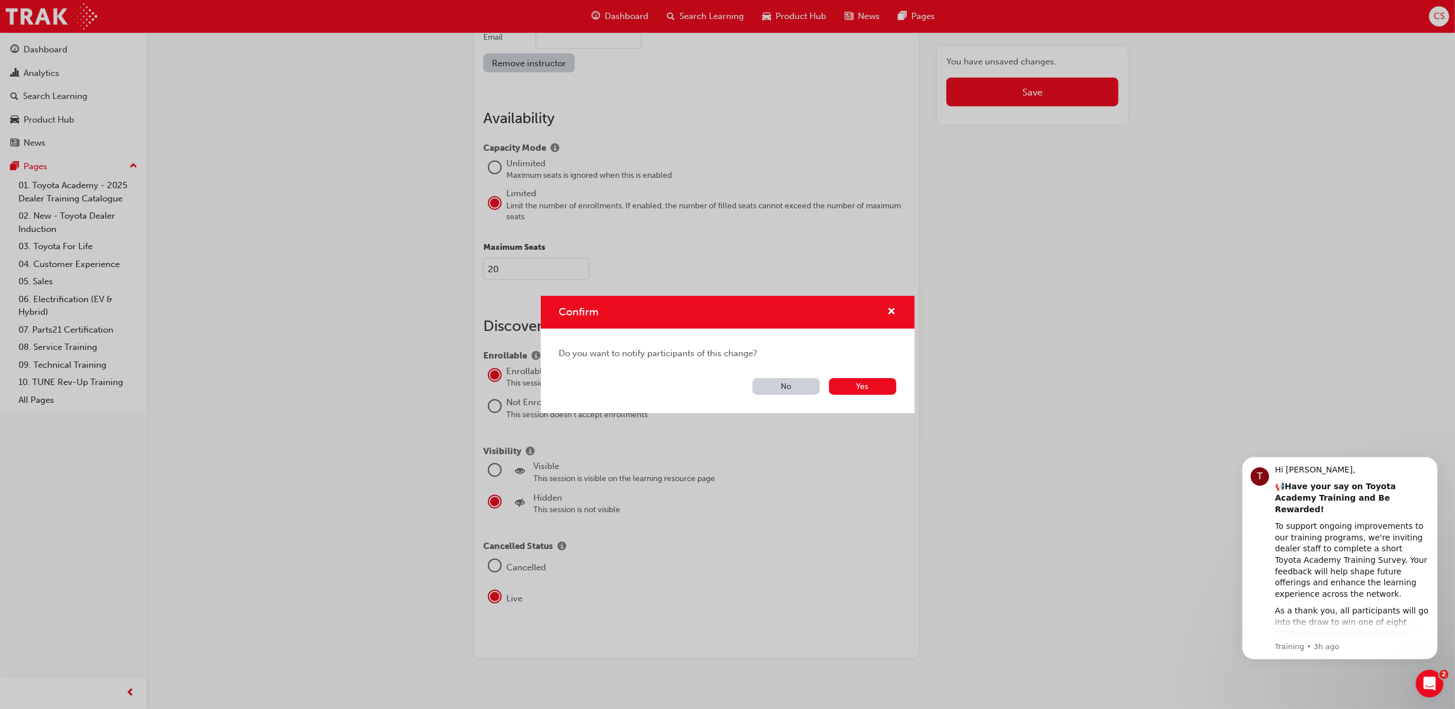
click at [775, 387] on button "No" at bounding box center [785, 386] width 67 height 17
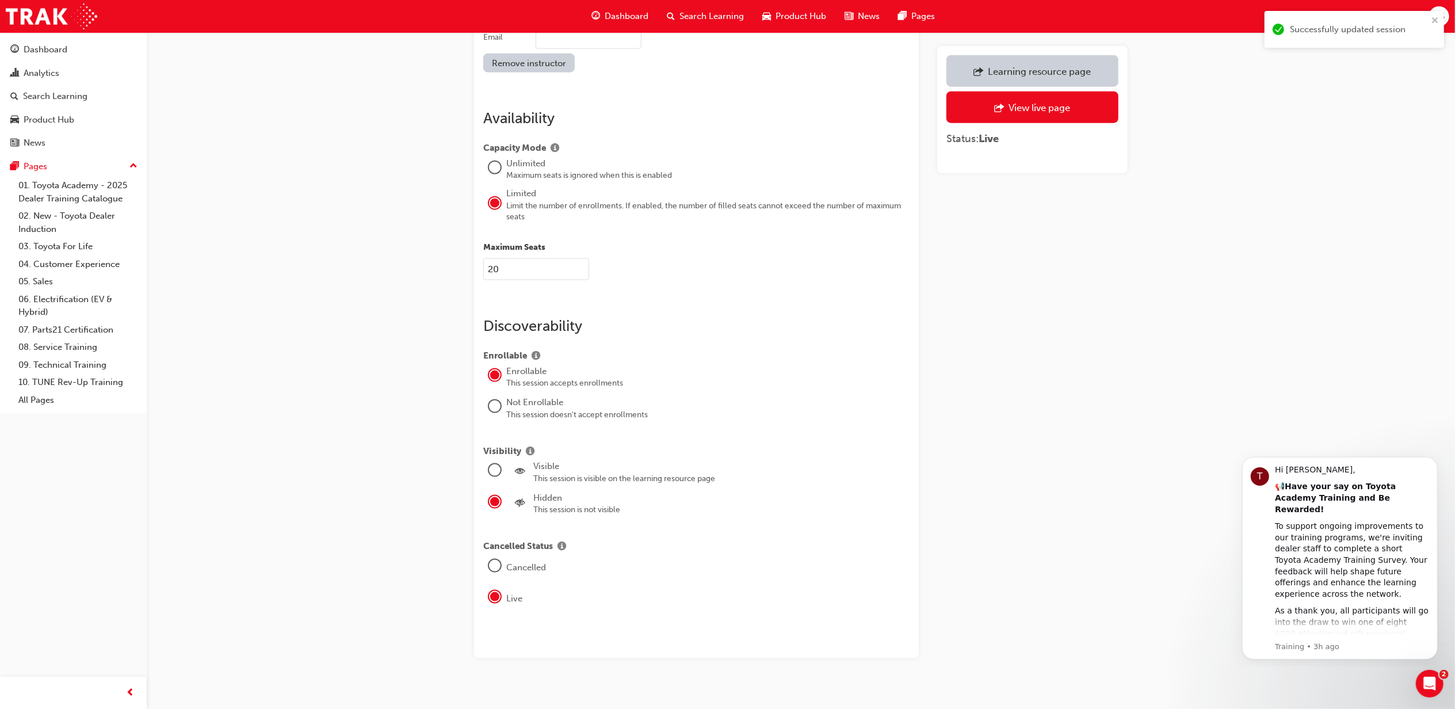
click at [734, 17] on span "Search Learning" at bounding box center [711, 16] width 64 height 13
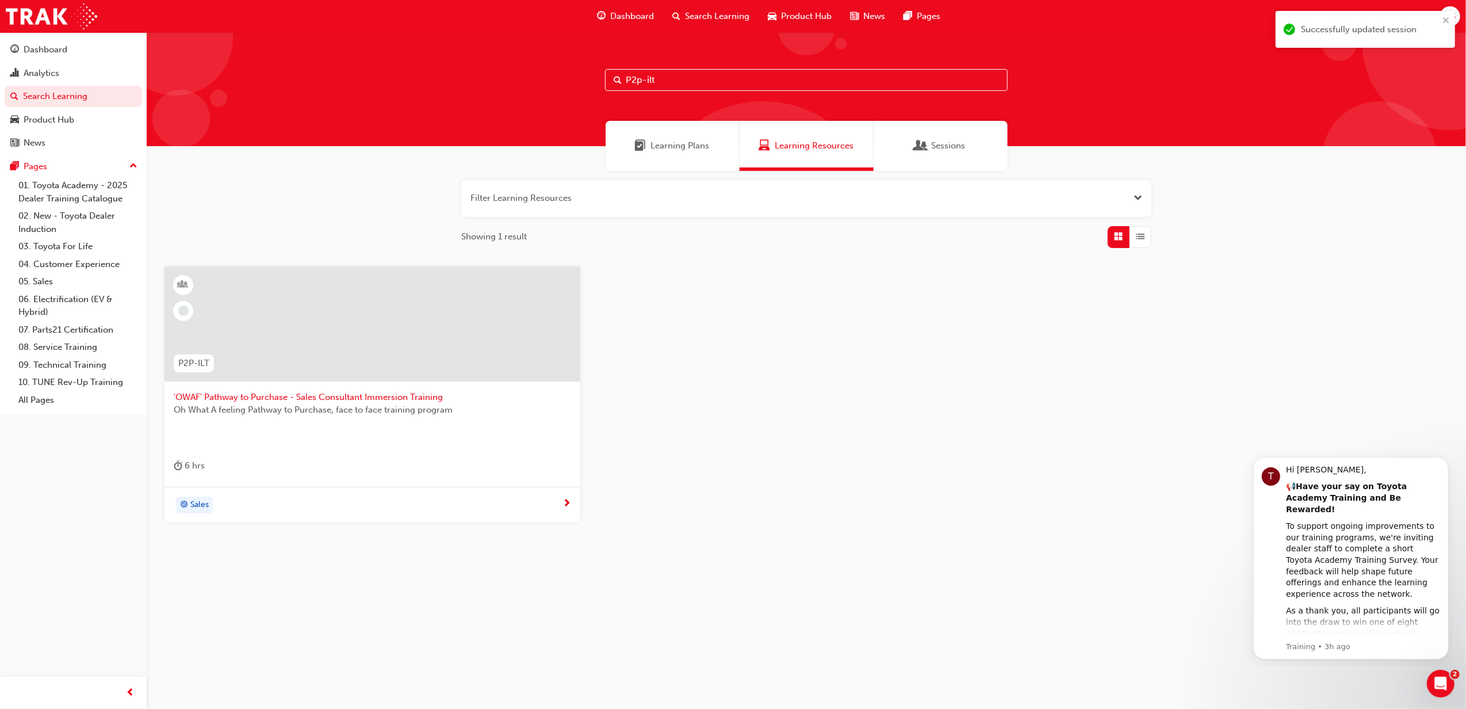
click at [405, 401] on span "'OWAF' Pathway to Purchase - Sales Consultant Immersion Training" at bounding box center [373, 397] width 398 height 13
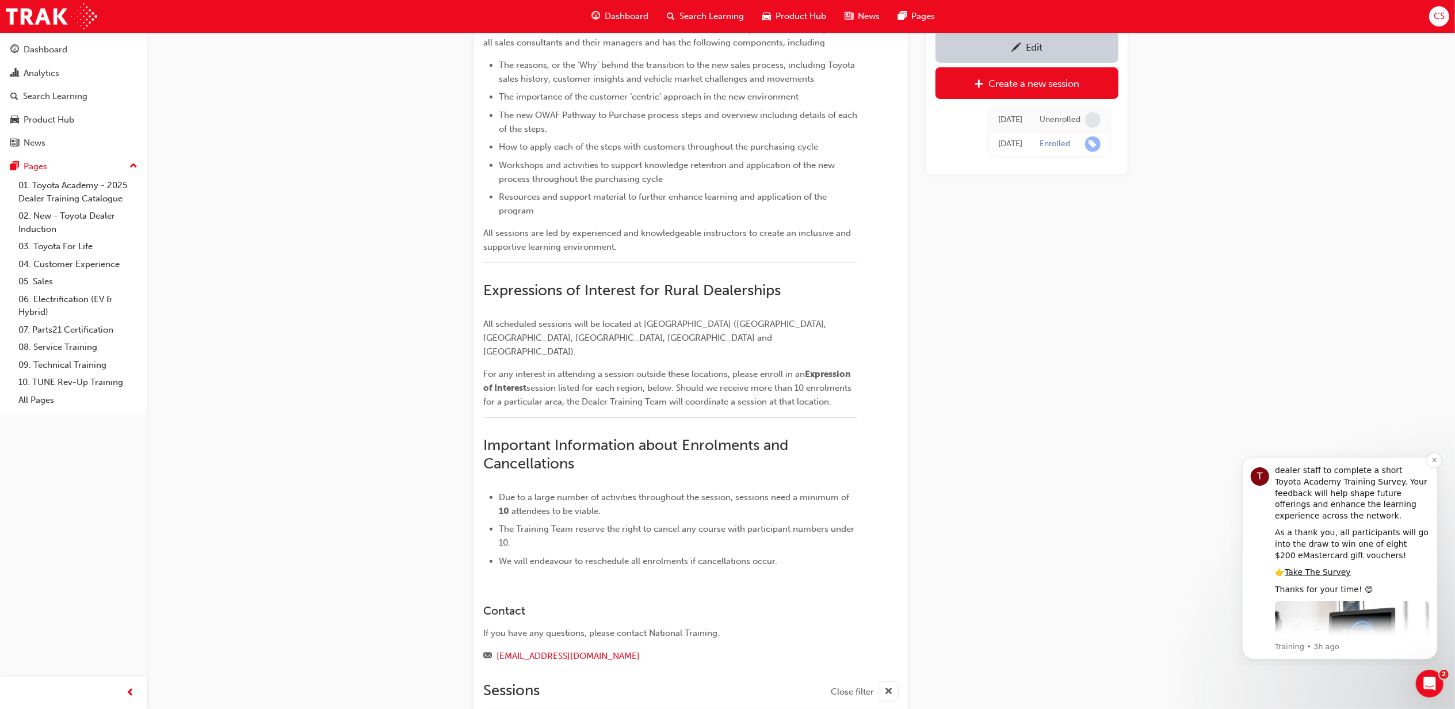
scroll to position [93, 0]
